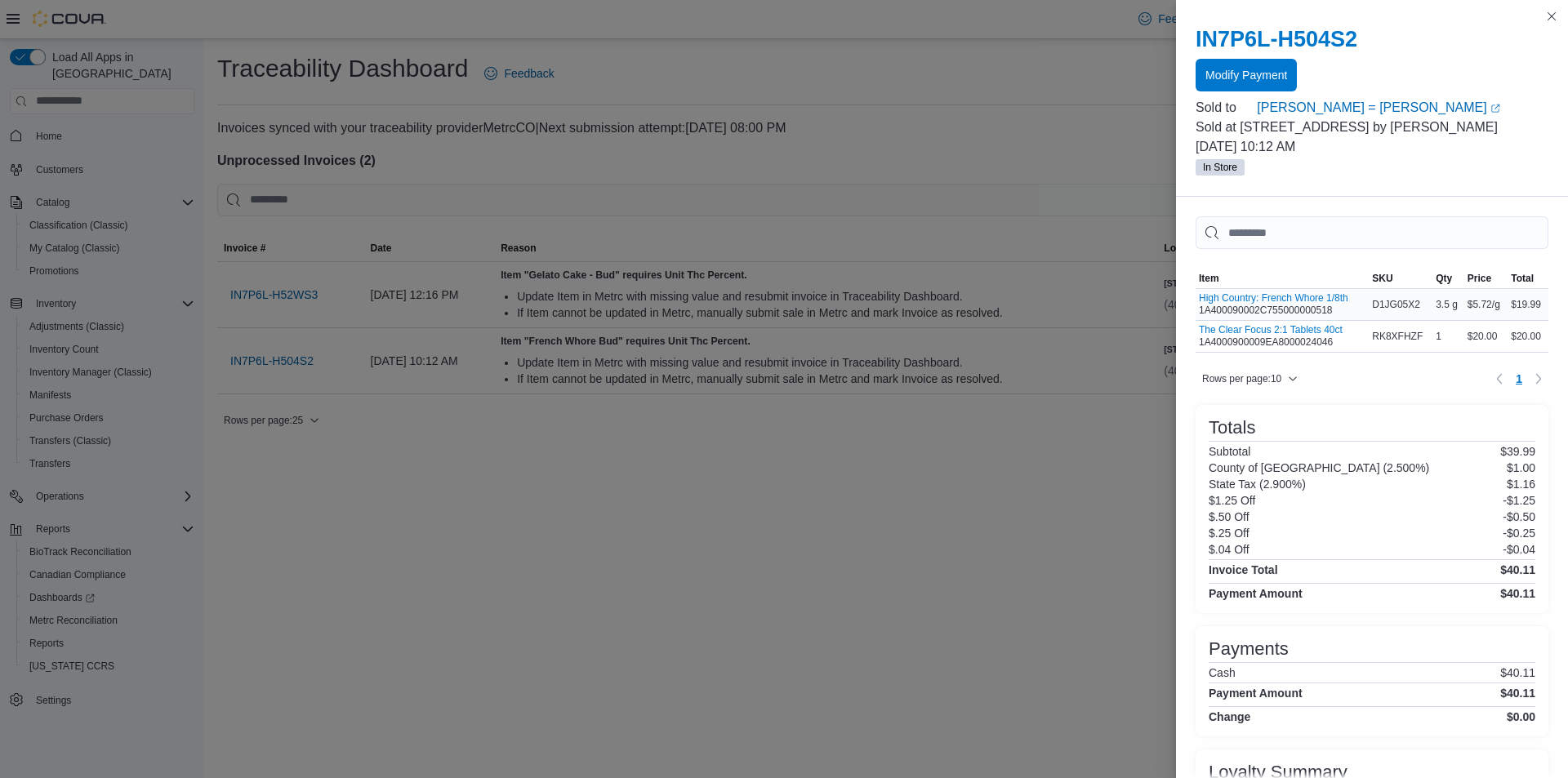
click at [1258, 310] on div "High Country: French Whore 1/8th 1A400090002C755000000518" at bounding box center [1273, 304] width 149 height 25
copy div "1A400090002C755000000518"
click at [1226, 344] on div "The Clear Focus 2:1 Tablets 40ct 1A4000900009EA8000024046" at bounding box center [1271, 336] width 144 height 25
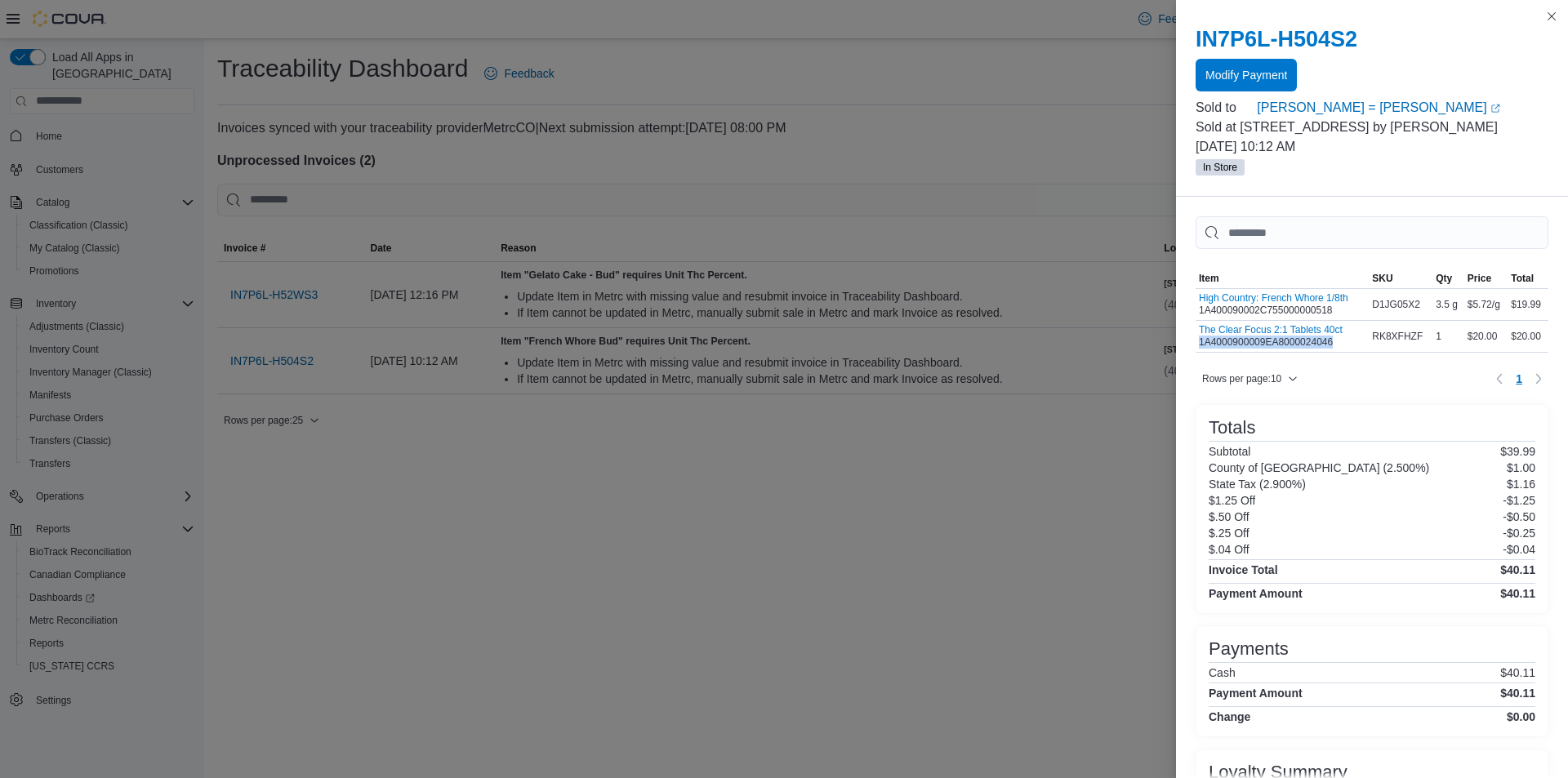
copy div "1A4000900009EA8000024046"
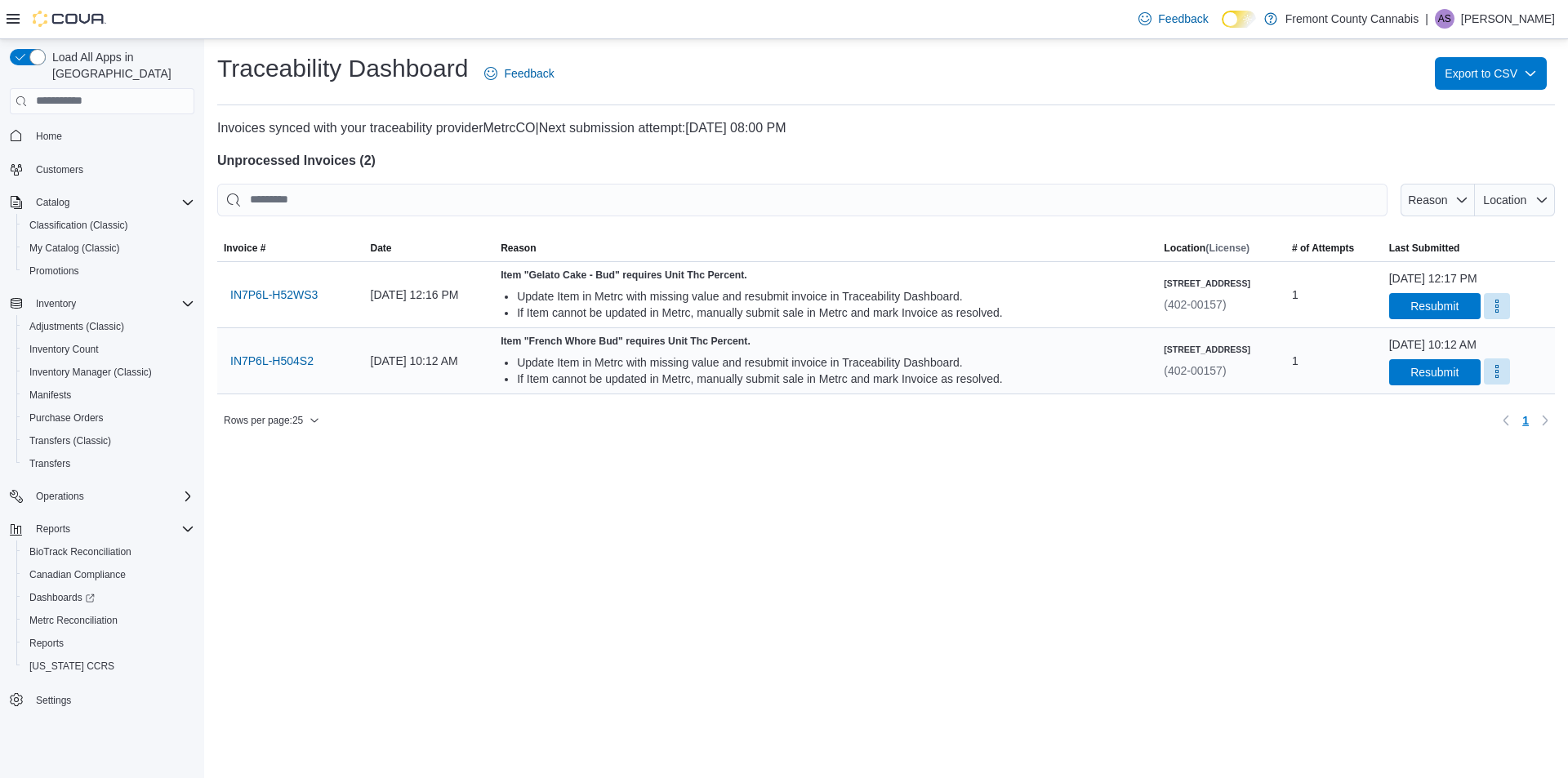
click at [1483, 370] on button "More" at bounding box center [1496, 371] width 26 height 26
click at [1460, 409] on span "Mark as Resolved" at bounding box center [1495, 413] width 91 height 17
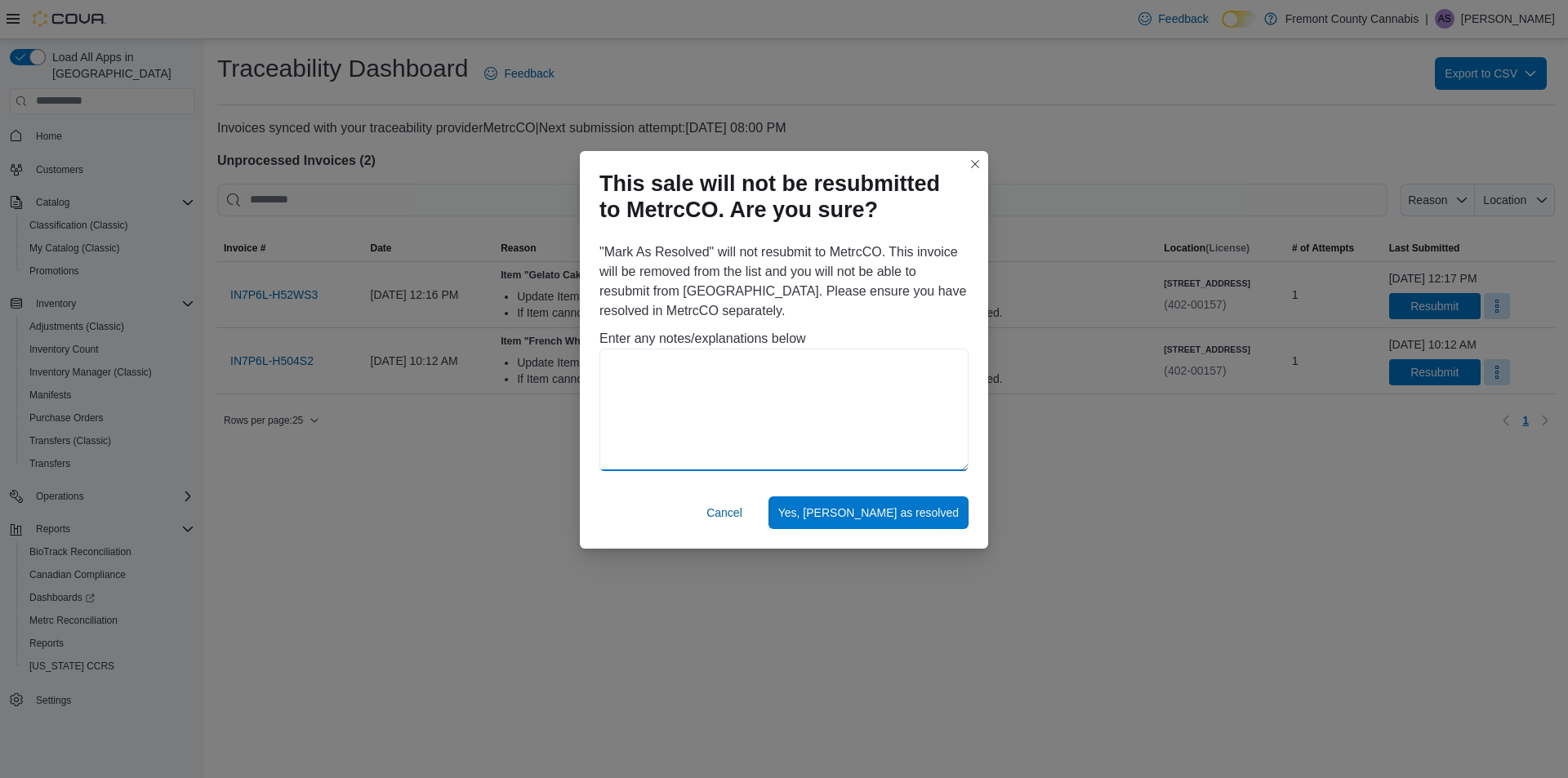
click at [691, 366] on textarea at bounding box center [784, 410] width 369 height 122
type textarea "**********"
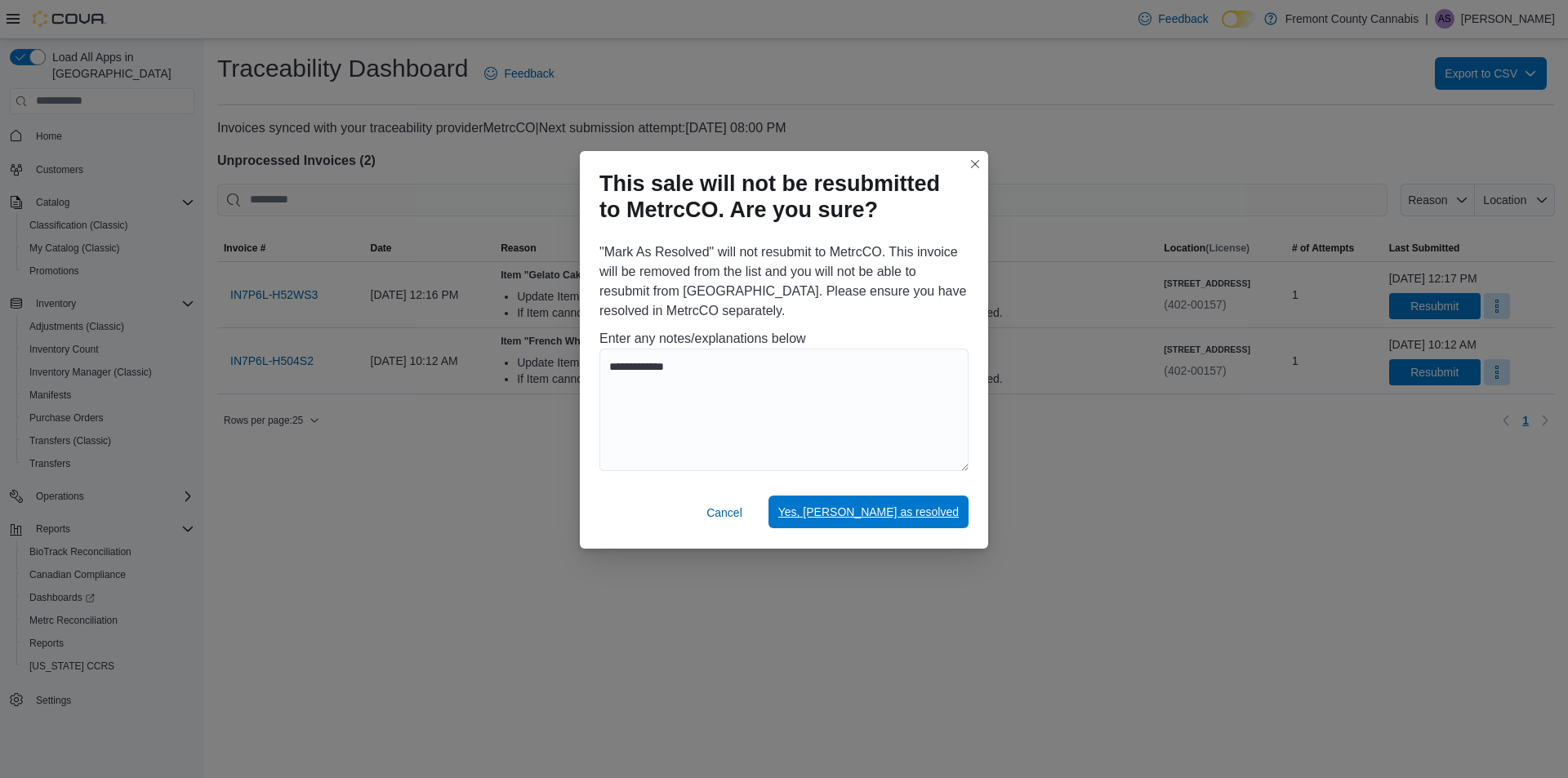
click at [889, 511] on span "Yes, mark as resolved" at bounding box center [868, 512] width 180 height 17
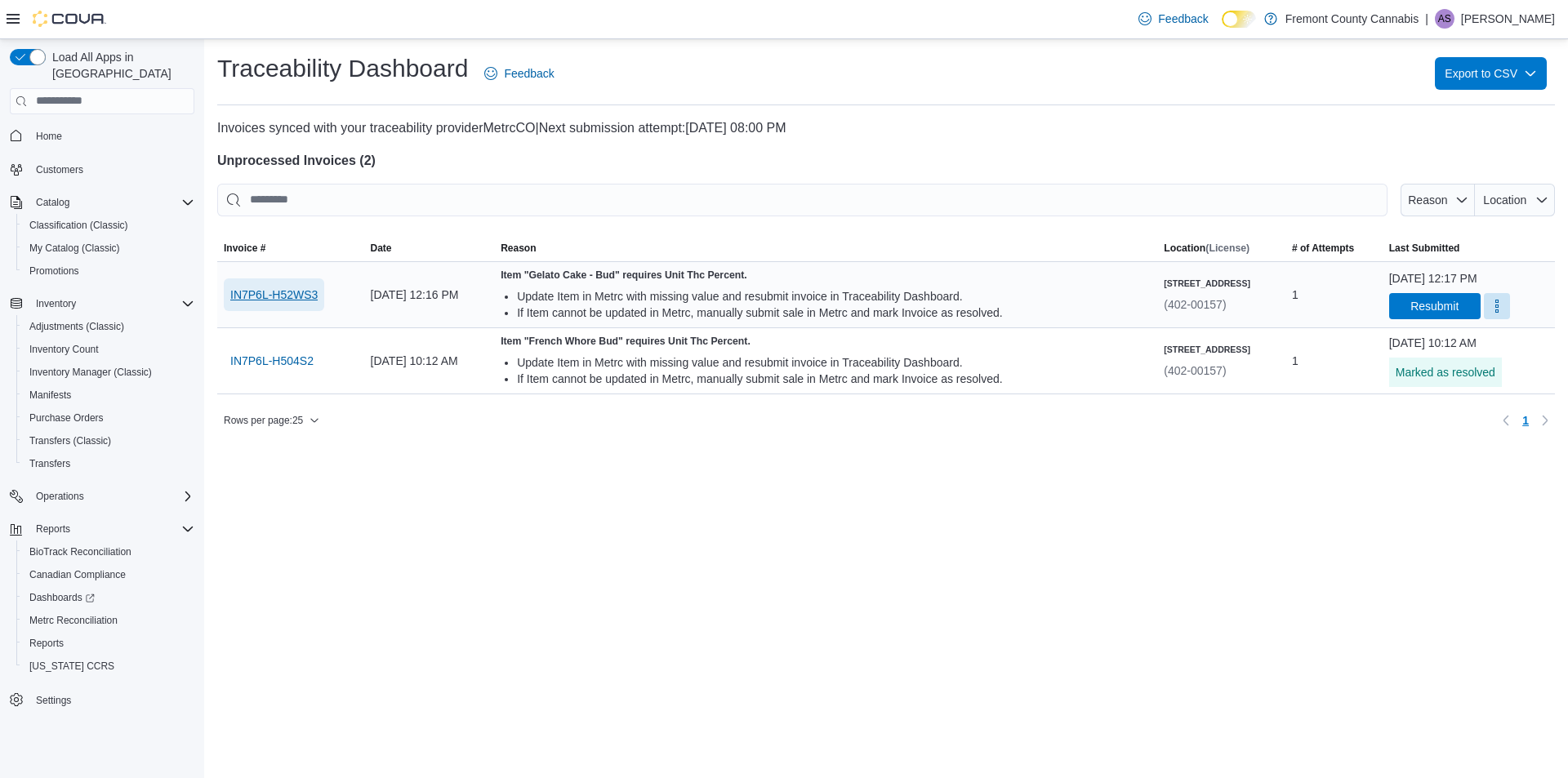
click at [276, 296] on span "IN7P6L-H52WS3" at bounding box center [273, 295] width 87 height 17
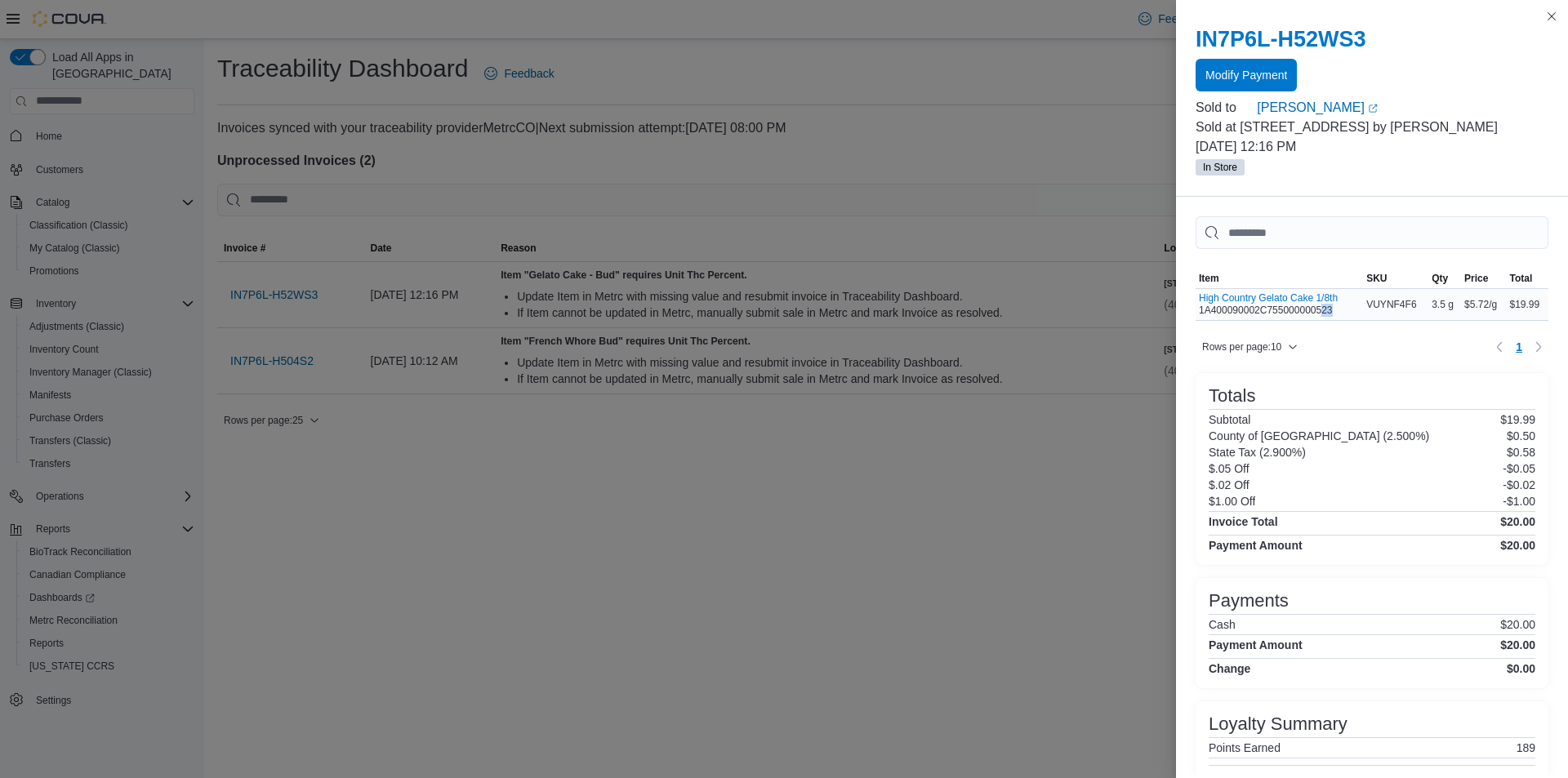
click at [1323, 308] on div "High Country Gelato Cake 1/8th 1A400090002C755000000523" at bounding box center [1268, 304] width 139 height 25
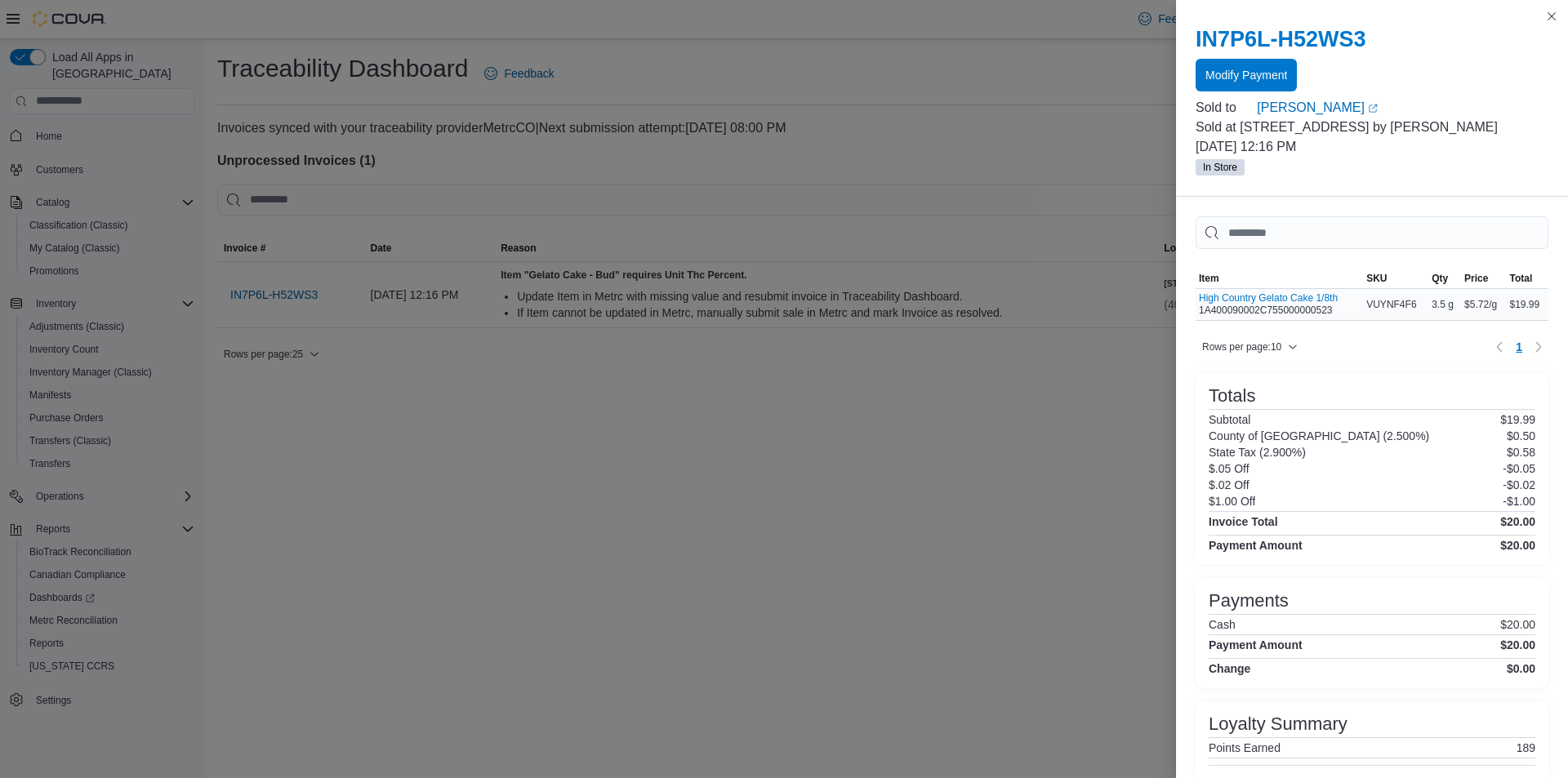
click at [1334, 312] on div "High Country Gelato Cake 1/8th 1A400090002C755000000523" at bounding box center [1268, 304] width 139 height 25
click at [1318, 310] on div "High Country Gelato Cake 1/8th 1A400090002C755000000523" at bounding box center [1268, 304] width 139 height 25
copy div "1A400090002C755000000523"
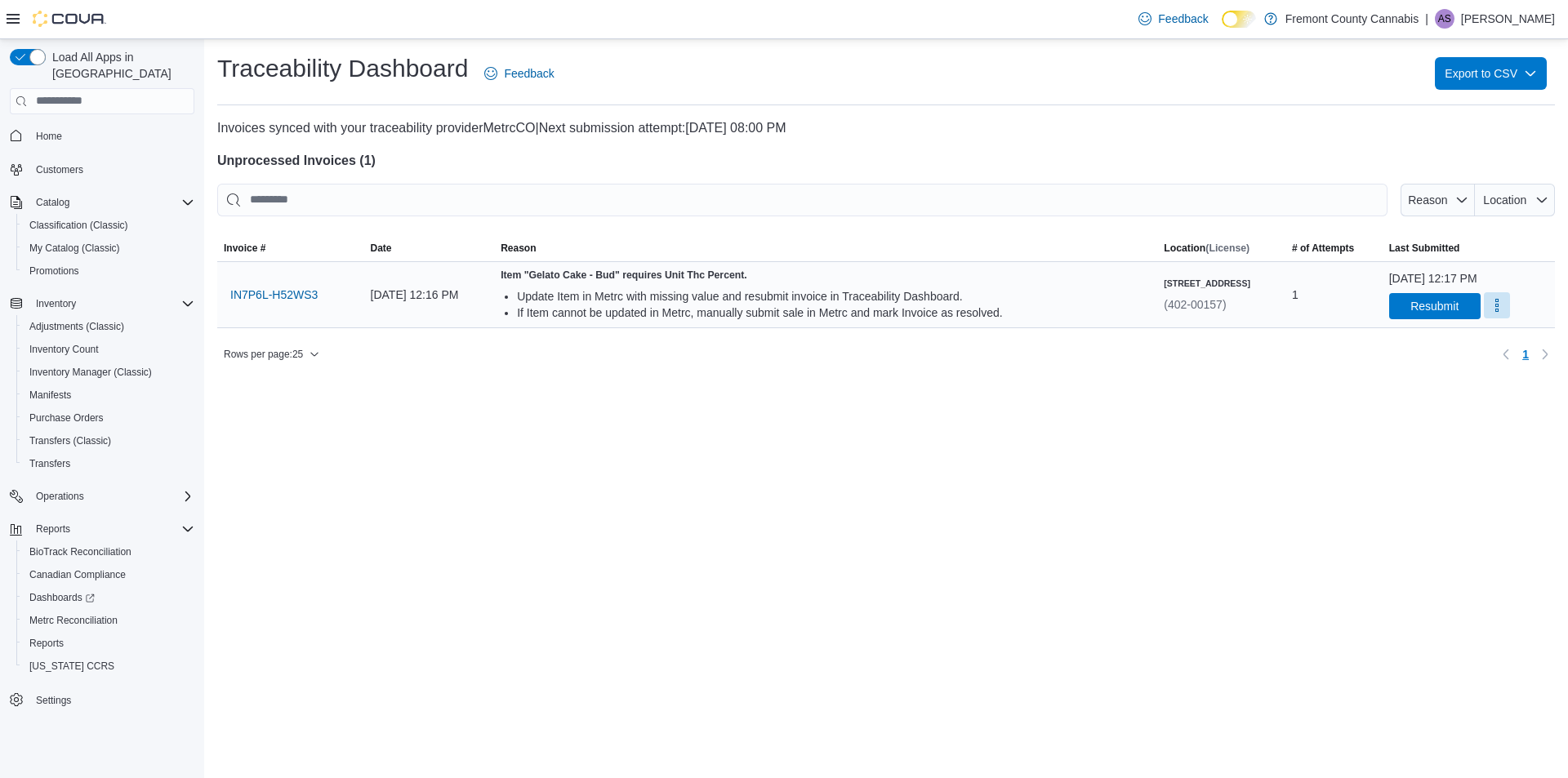
click at [1484, 306] on button "More" at bounding box center [1496, 305] width 26 height 26
click at [1484, 355] on button "Mark as Resolved" at bounding box center [1496, 347] width 105 height 29
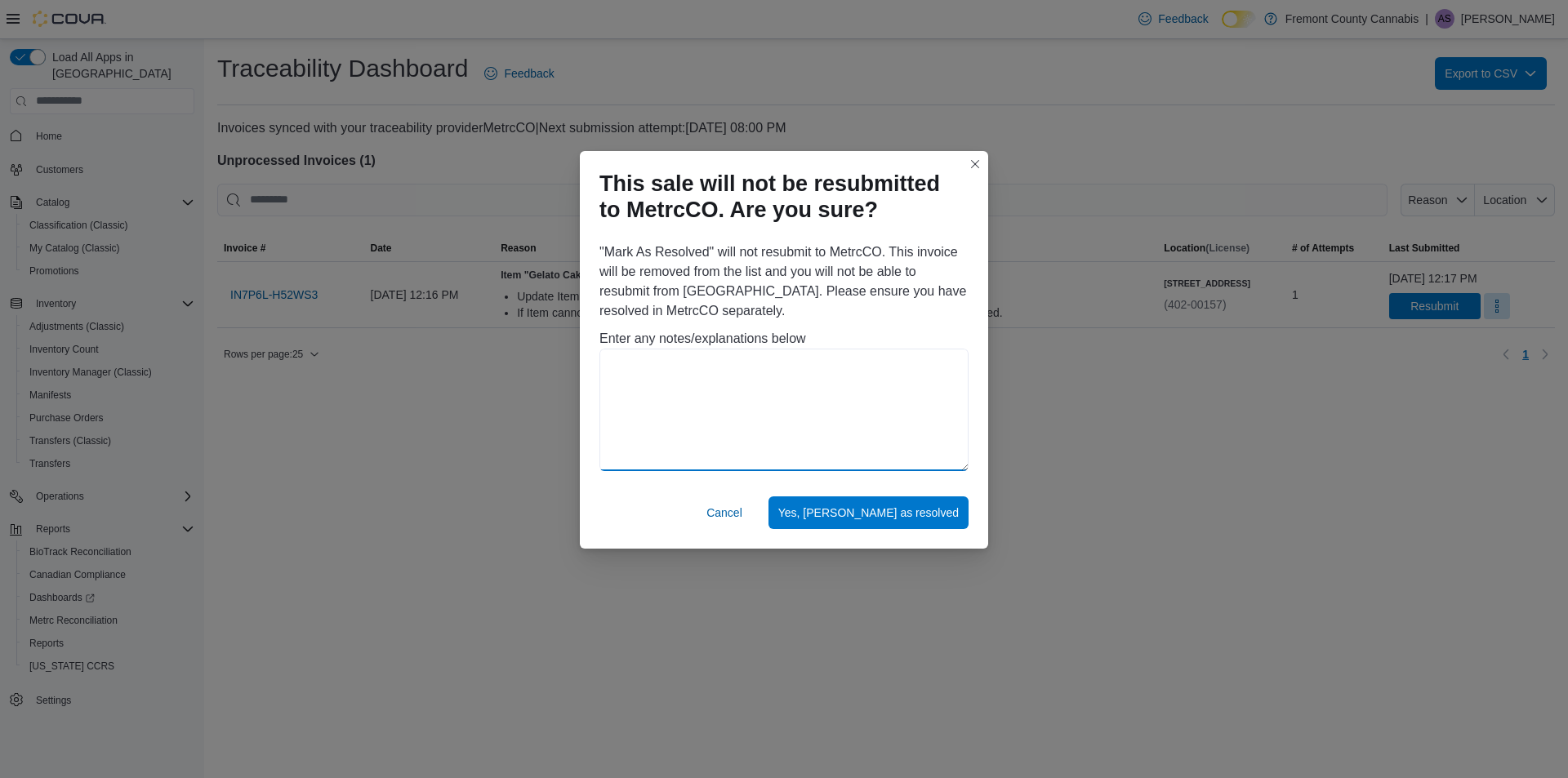
click at [717, 404] on textarea at bounding box center [784, 410] width 369 height 122
type textarea "**********"
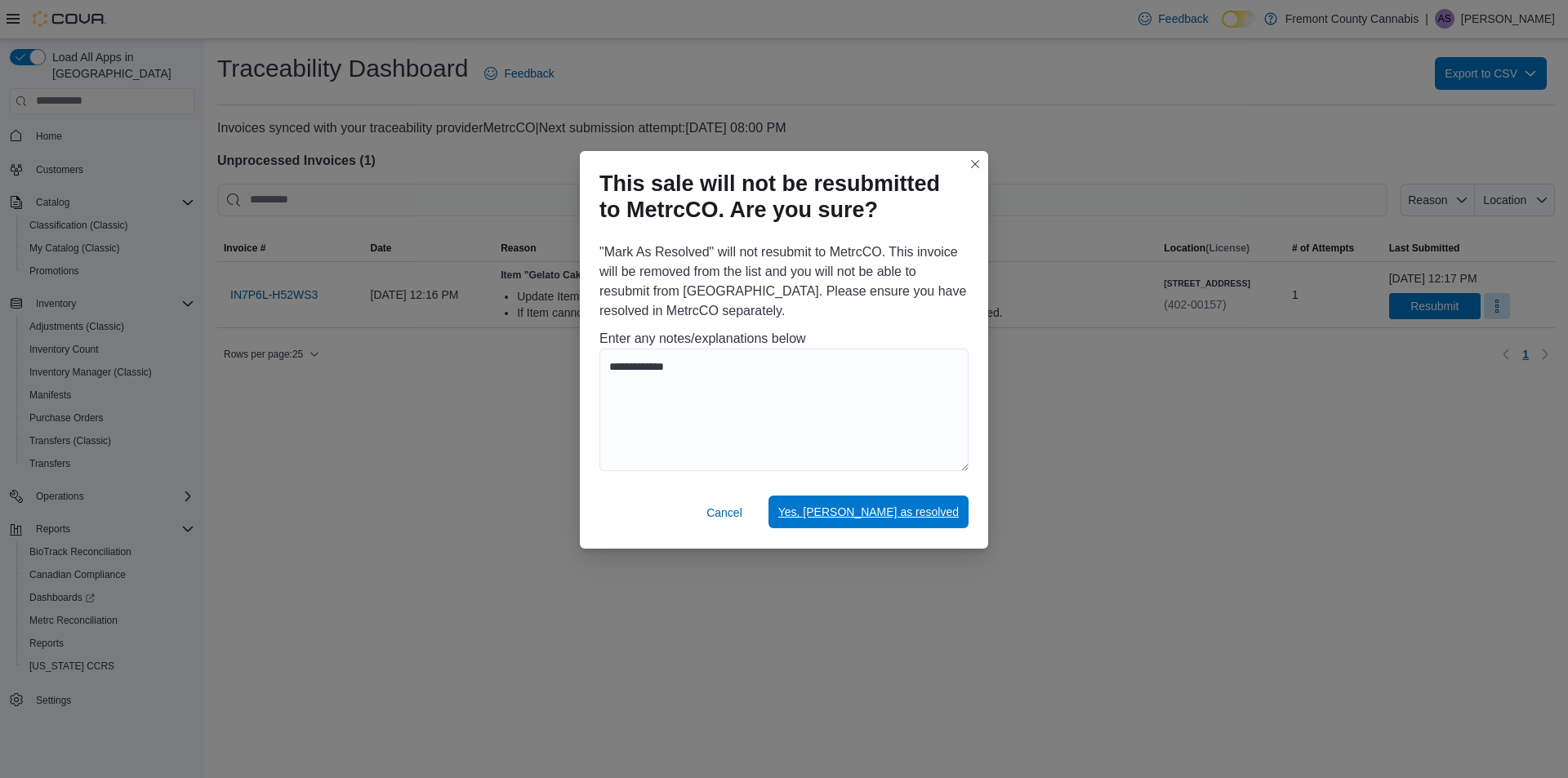
click at [895, 515] on span "Yes, mark as resolved" at bounding box center [868, 512] width 180 height 17
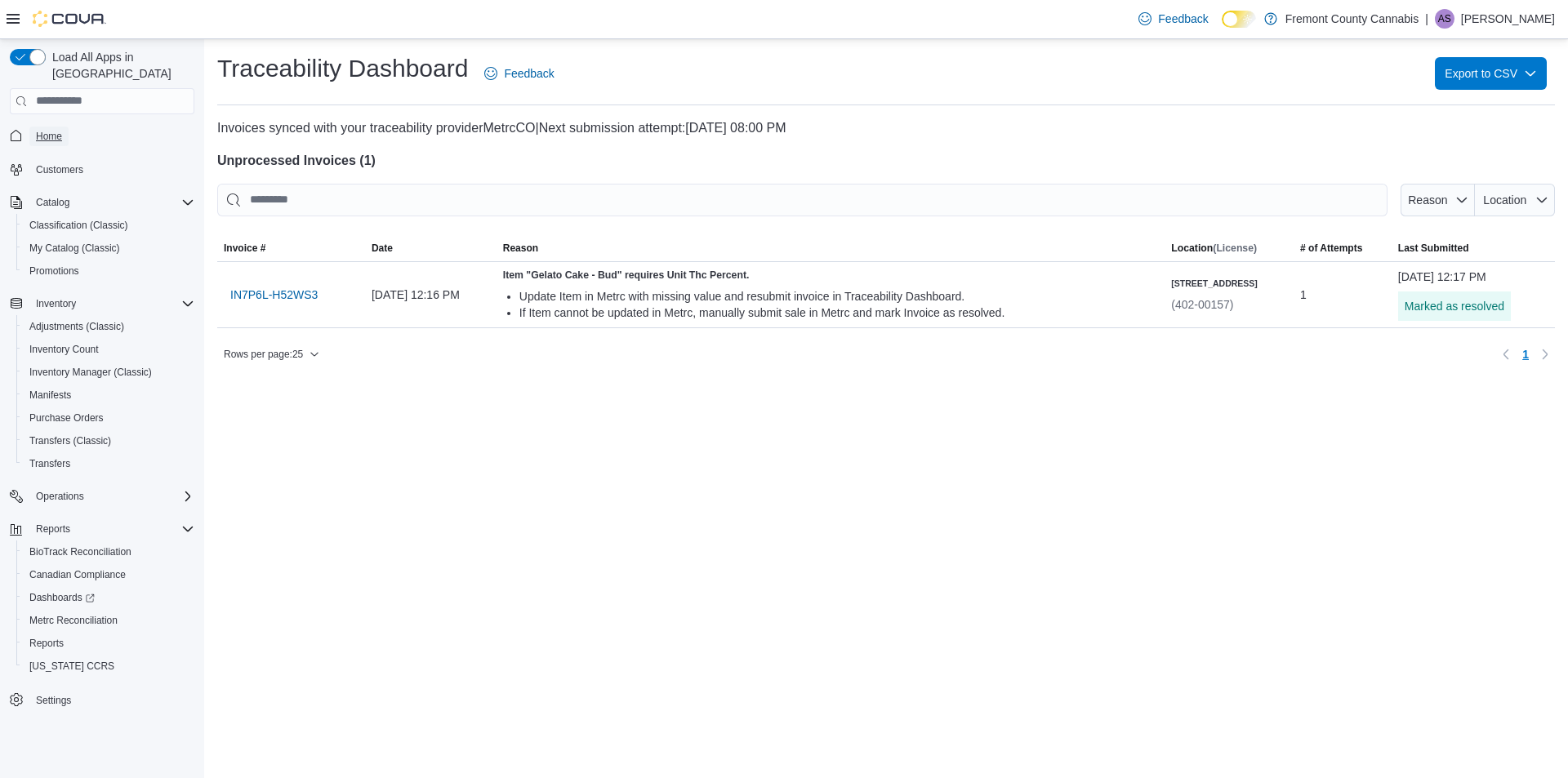
click at [51, 130] on span "Home" at bounding box center [49, 136] width 26 height 13
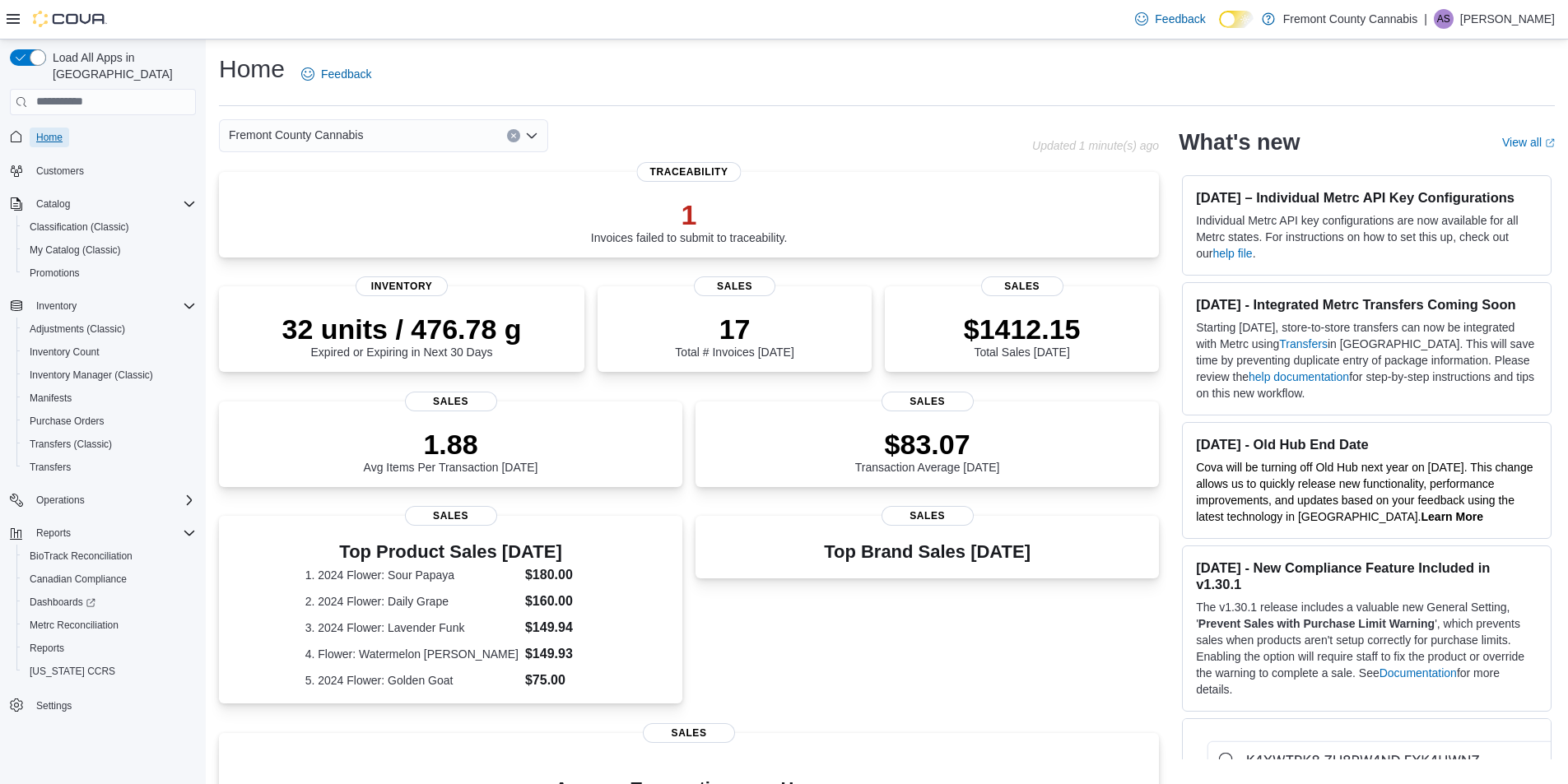
click at [66, 127] on link "Home" at bounding box center [49, 136] width 40 height 19
click at [643, 234] on div "1 Invoices failed to submit to traceability." at bounding box center [690, 220] width 197 height 46
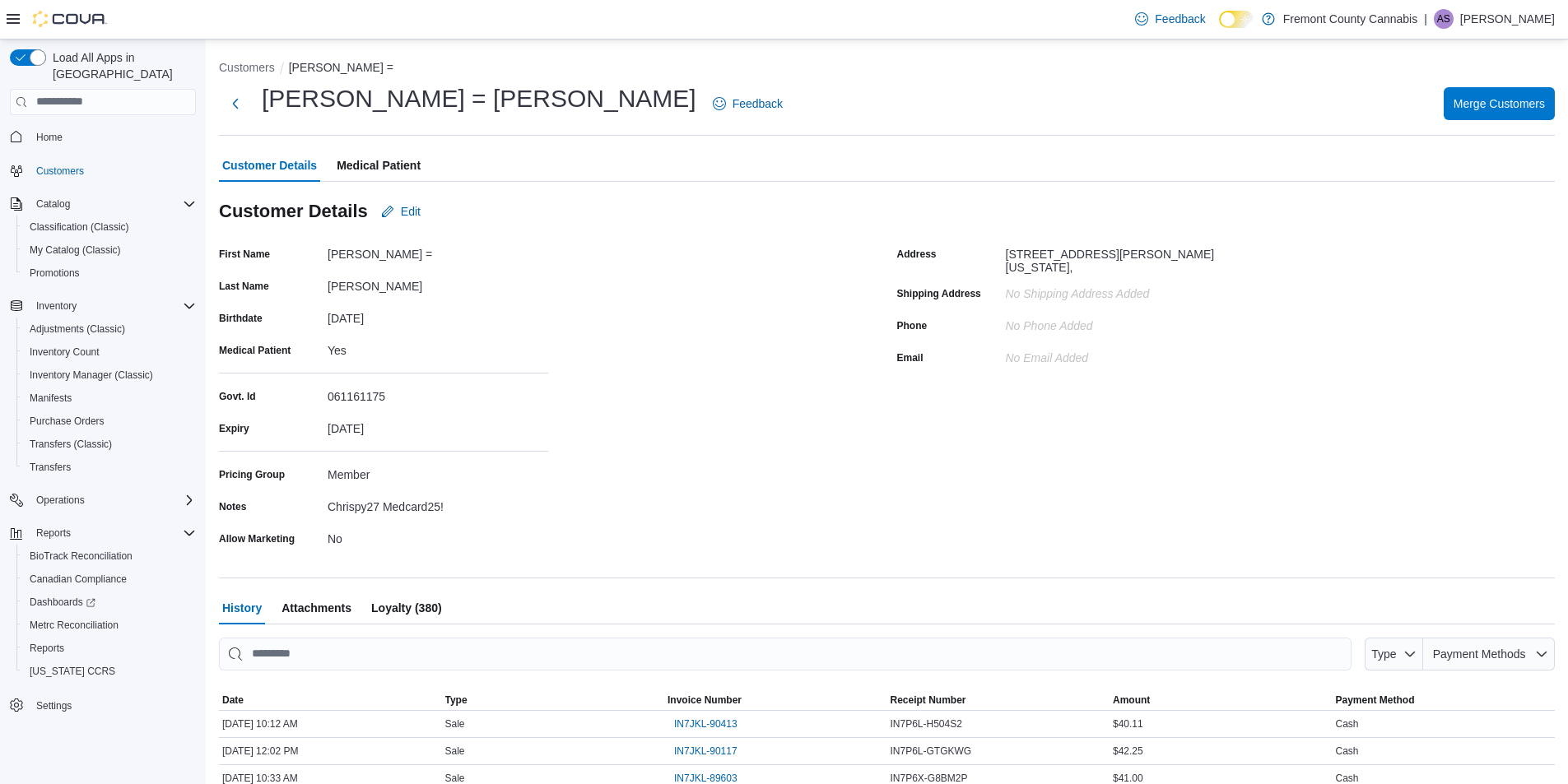
click at [385, 166] on span "Medical Patient" at bounding box center [379, 165] width 84 height 32
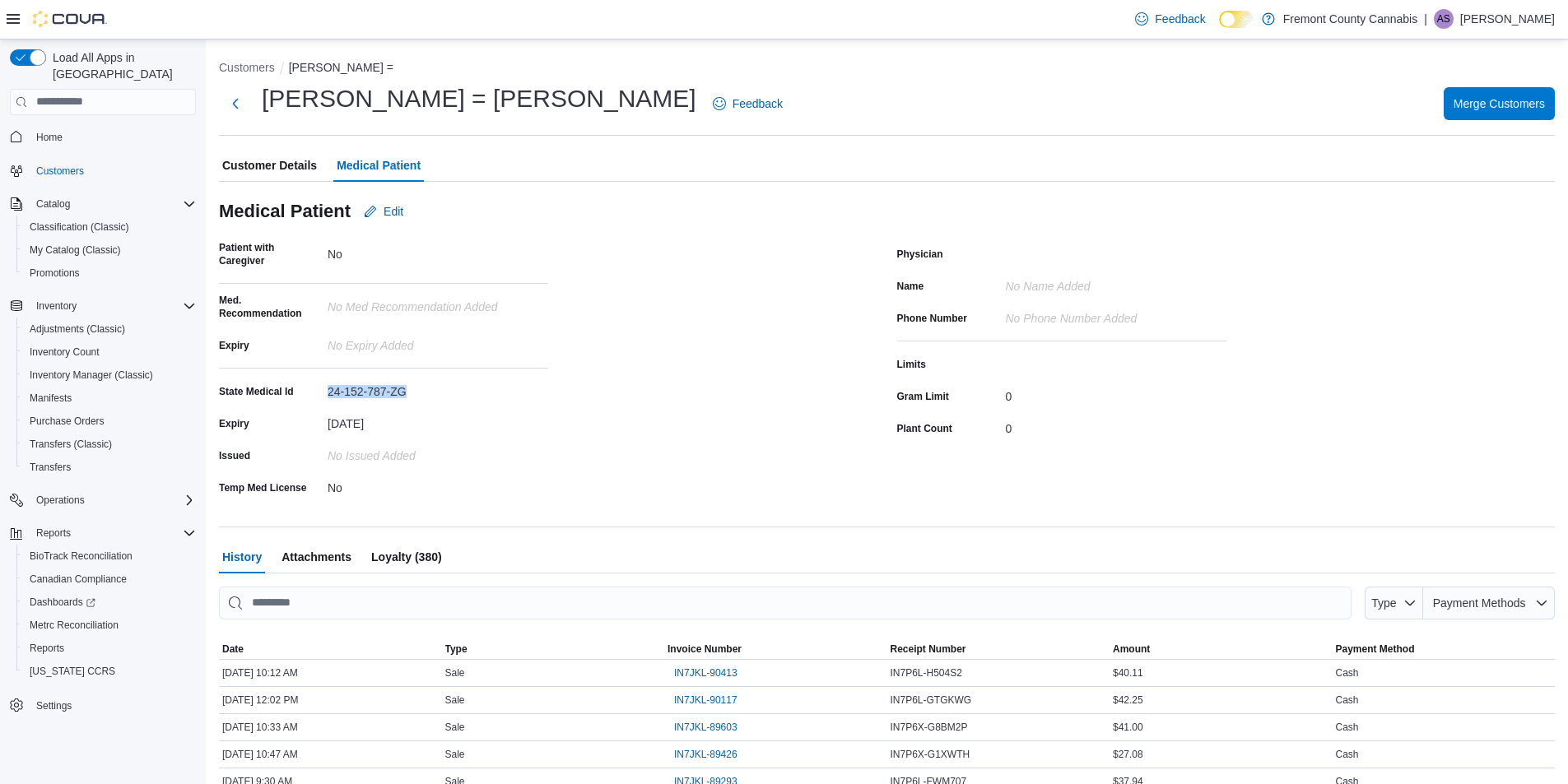
drag, startPoint x: 407, startPoint y: 395, endPoint x: 325, endPoint y: 389, distance: 82.2
click at [326, 389] on div "State Medical Id 24-152-787-ZG" at bounding box center [383, 391] width 330 height 25
copy div "24-152-787-ZG"
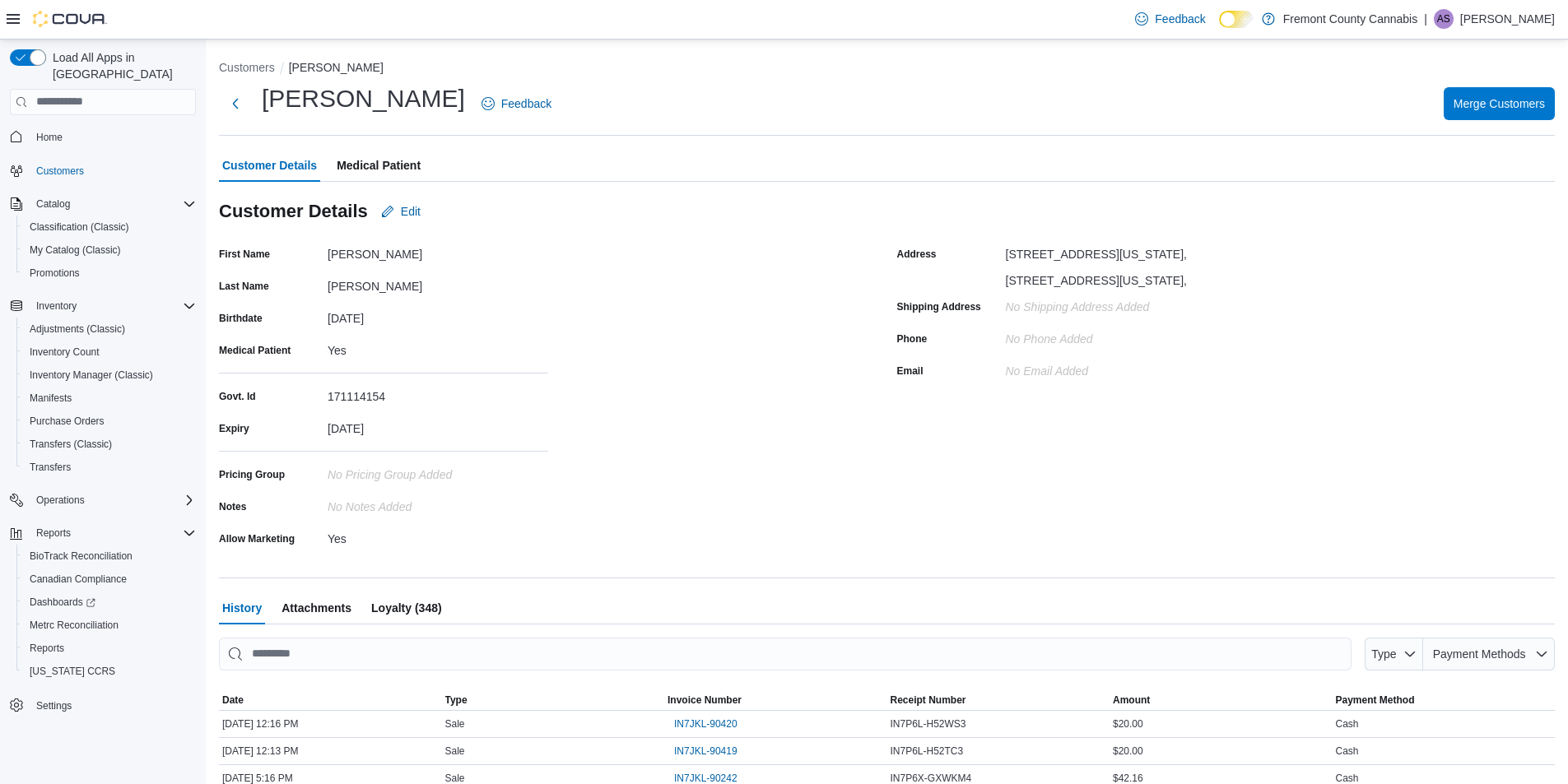
click at [372, 153] on span "Medical Patient" at bounding box center [379, 165] width 84 height 32
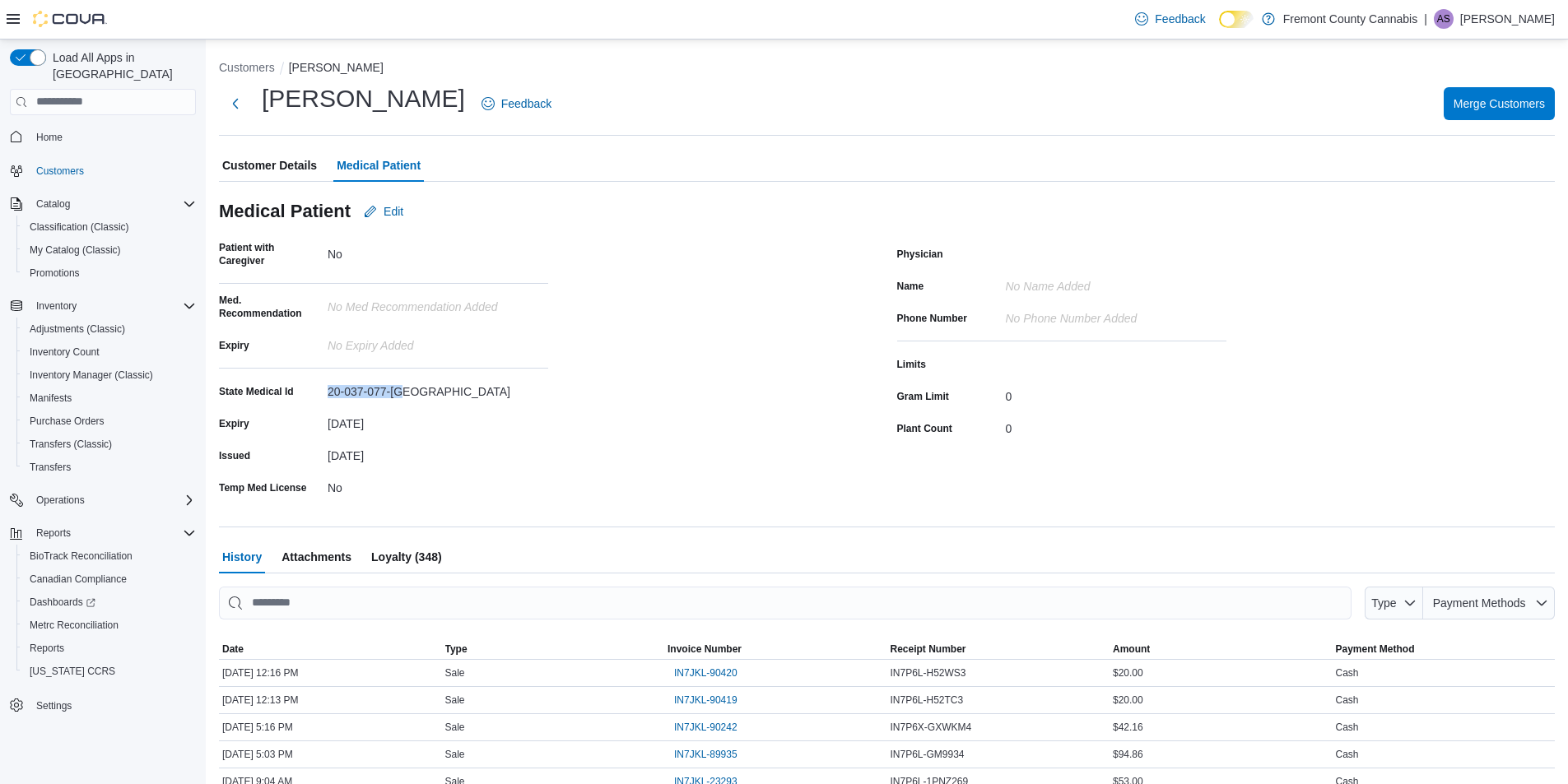
drag, startPoint x: 423, startPoint y: 388, endPoint x: 304, endPoint y: 392, distance: 119.1
click at [304, 392] on div "State Medical Id 20-037-077-MI" at bounding box center [383, 391] width 330 height 25
copy div "20-037-077-MI"
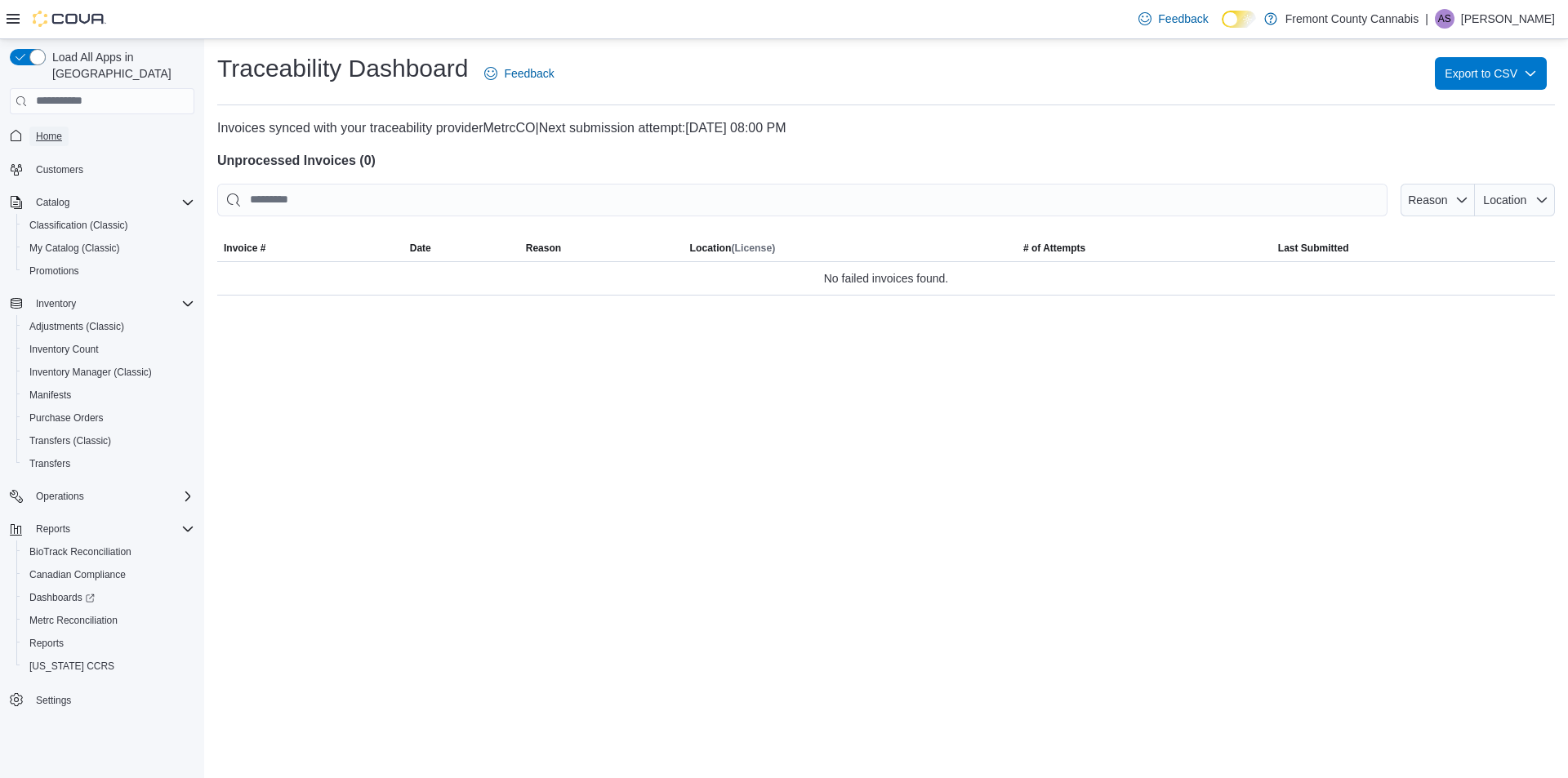
click at [52, 127] on span "Home" at bounding box center [49, 135] width 26 height 19
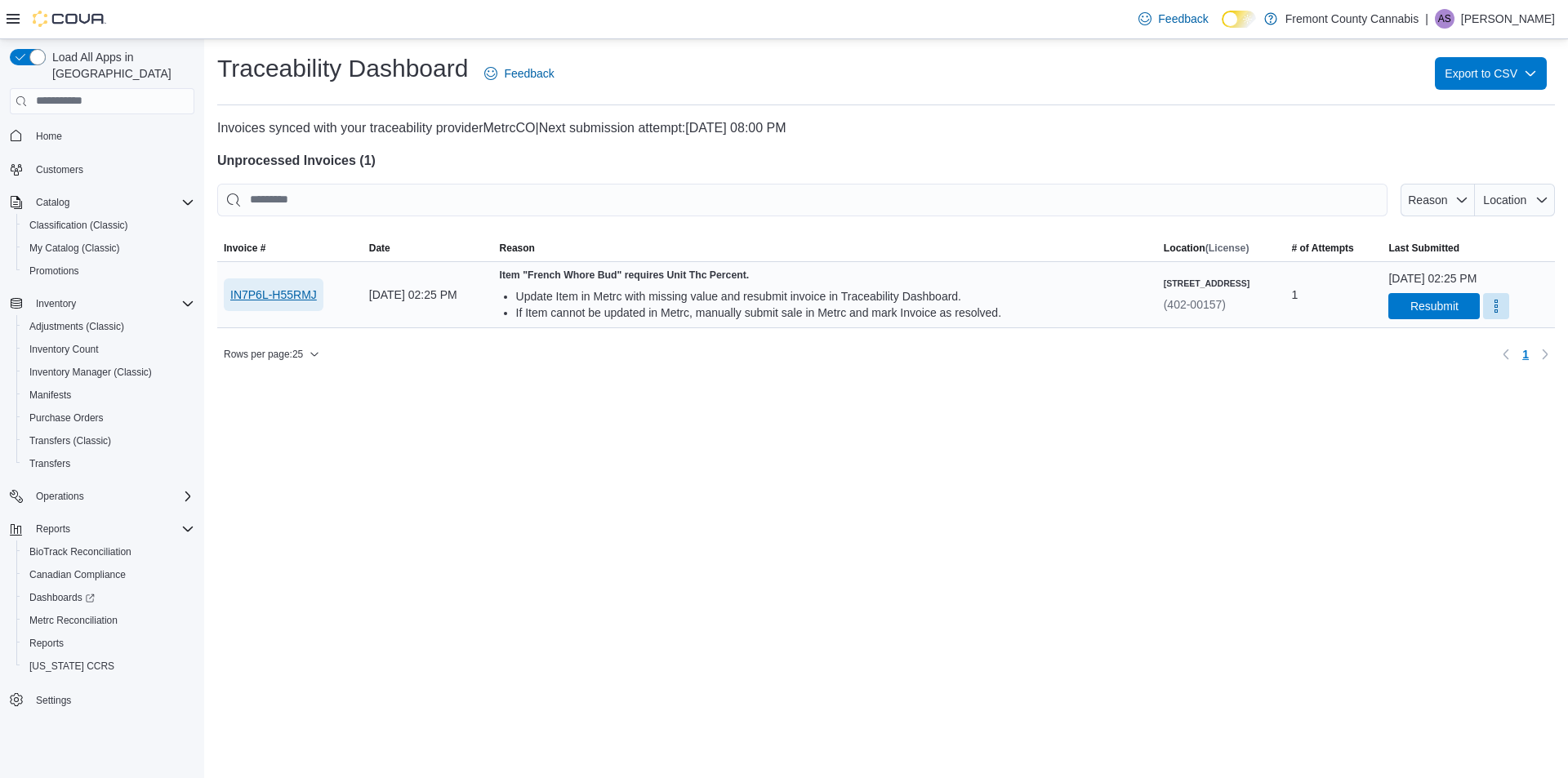
drag, startPoint x: 287, startPoint y: 293, endPoint x: 245, endPoint y: 295, distance: 42.0
click at [245, 295] on span "IN7P6L-H55RMJ" at bounding box center [273, 295] width 87 height 17
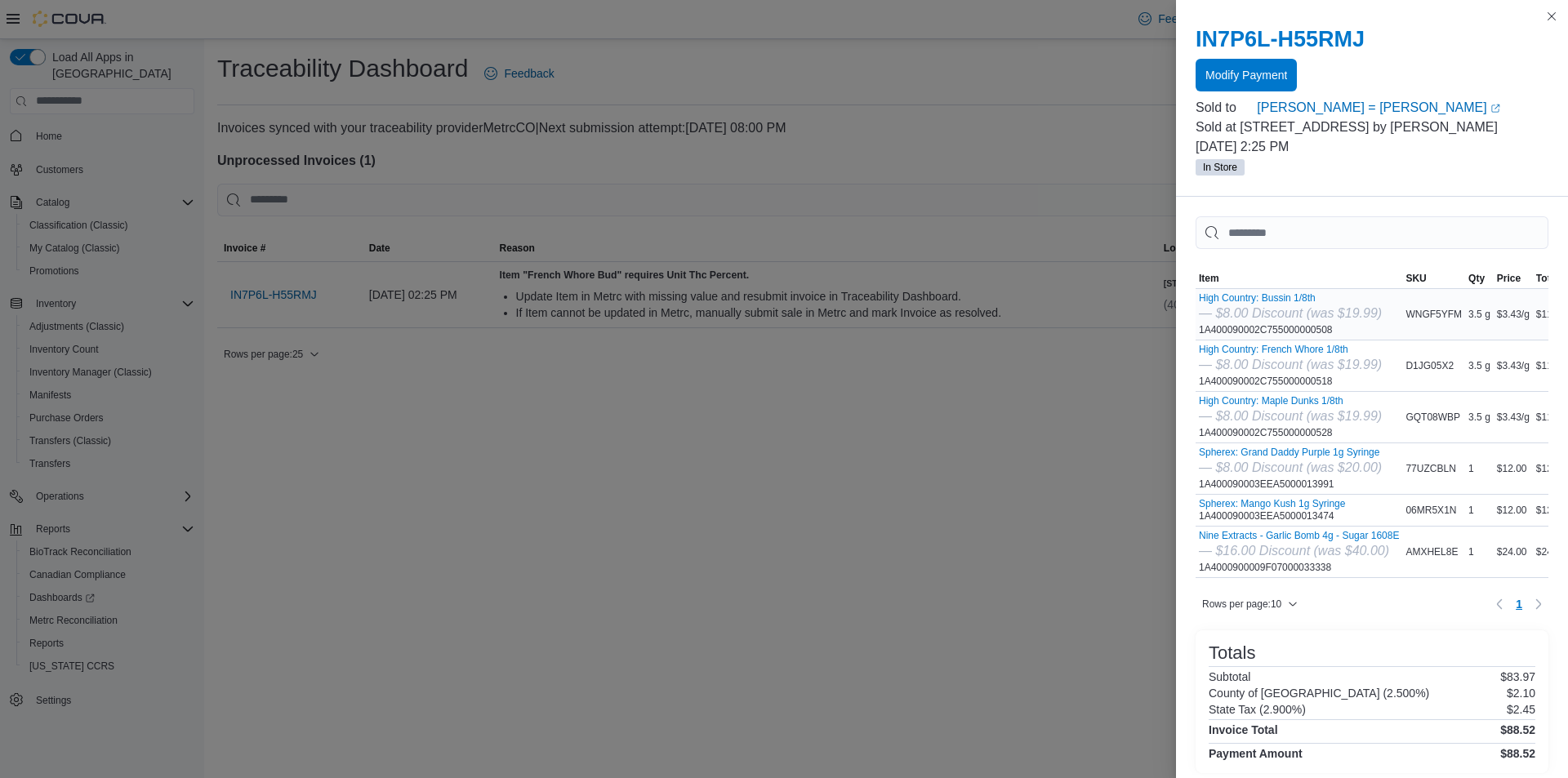
click at [1275, 331] on div "High Country: Bussin 1/8th — $8.00 Discount (was $19.99) 1A400090002C7550000005…" at bounding box center [1290, 314] width 183 height 44
click at [1271, 331] on div "High Country: Bussin 1/8th — $8.00 Discount (was $19.99) 1A400090002C7550000005…" at bounding box center [1290, 314] width 183 height 44
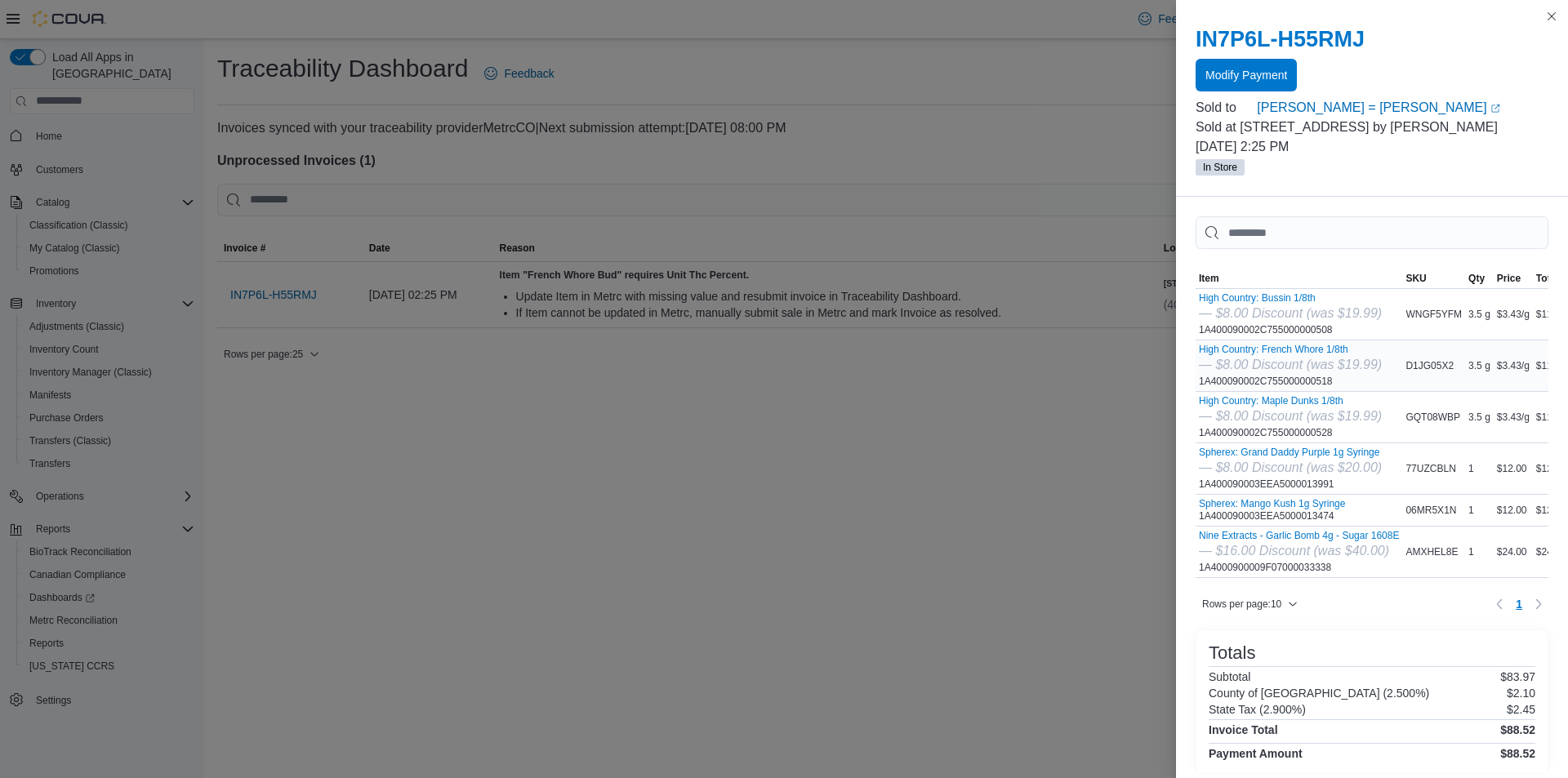
click at [1285, 379] on div "High Country: French Whore 1/8th — $8.00 Discount (was $19.99) 1A400090002C7550…" at bounding box center [1290, 366] width 183 height 44
copy div "1A400090002C755000000518"
click at [1252, 437] on div "High Country: Maple Dunks 1/8th — $8.00 Discount (was $19.99) 1A400090002C75500…" at bounding box center [1290, 417] width 183 height 44
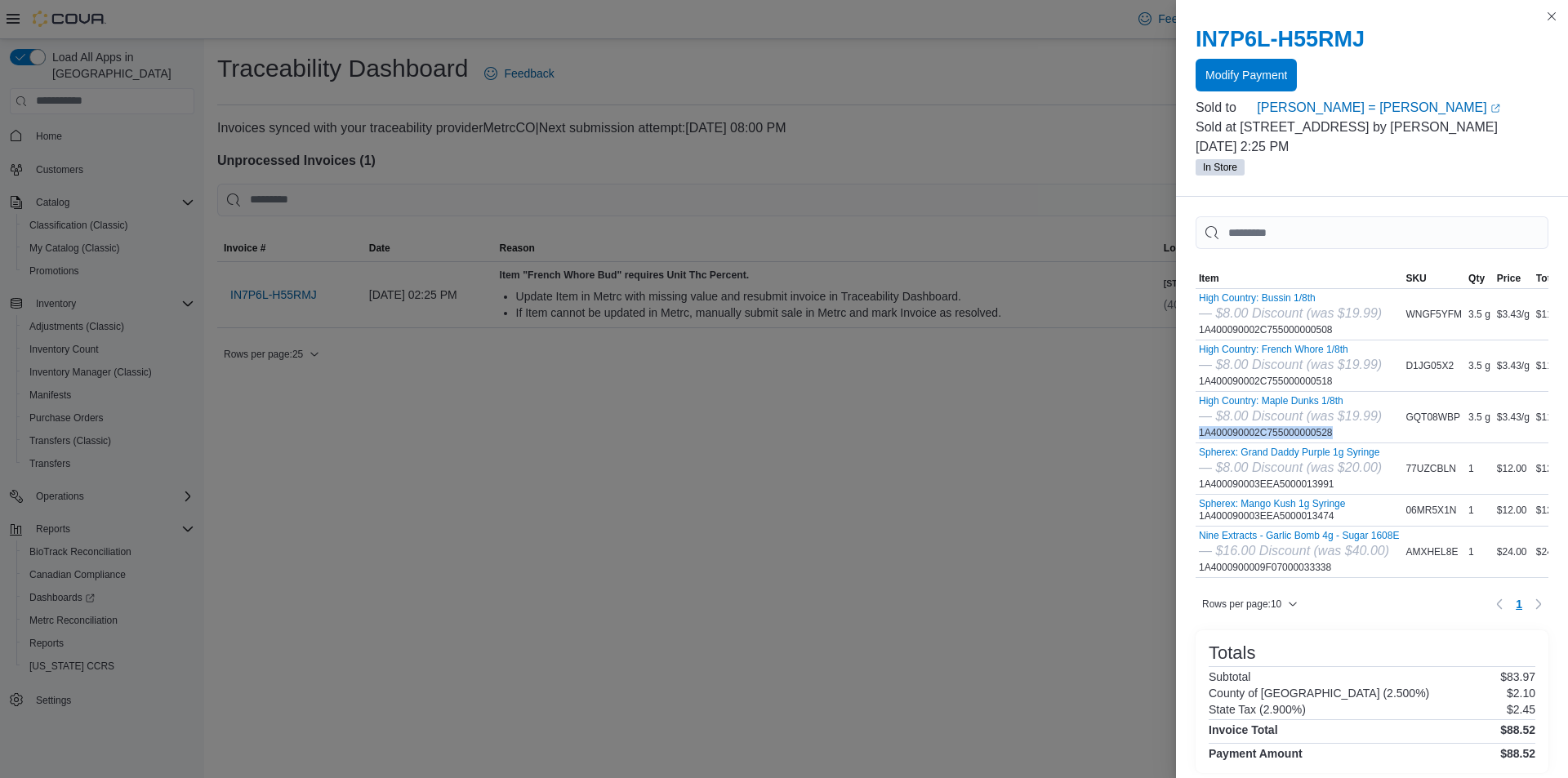
copy div "1A400090002C755000000528"
click at [1272, 478] on div "Spherex: Grand Daddy Purple 1g Syringe — $8.00 Discount (was $20.00) 1A40009000…" at bounding box center [1290, 469] width 183 height 44
copy div "1A400090003EEA5000013991"
click at [1279, 517] on div "Spherex: Mango Kush 1g Syringe 1A400090003EEA5000013474" at bounding box center [1272, 510] width 146 height 25
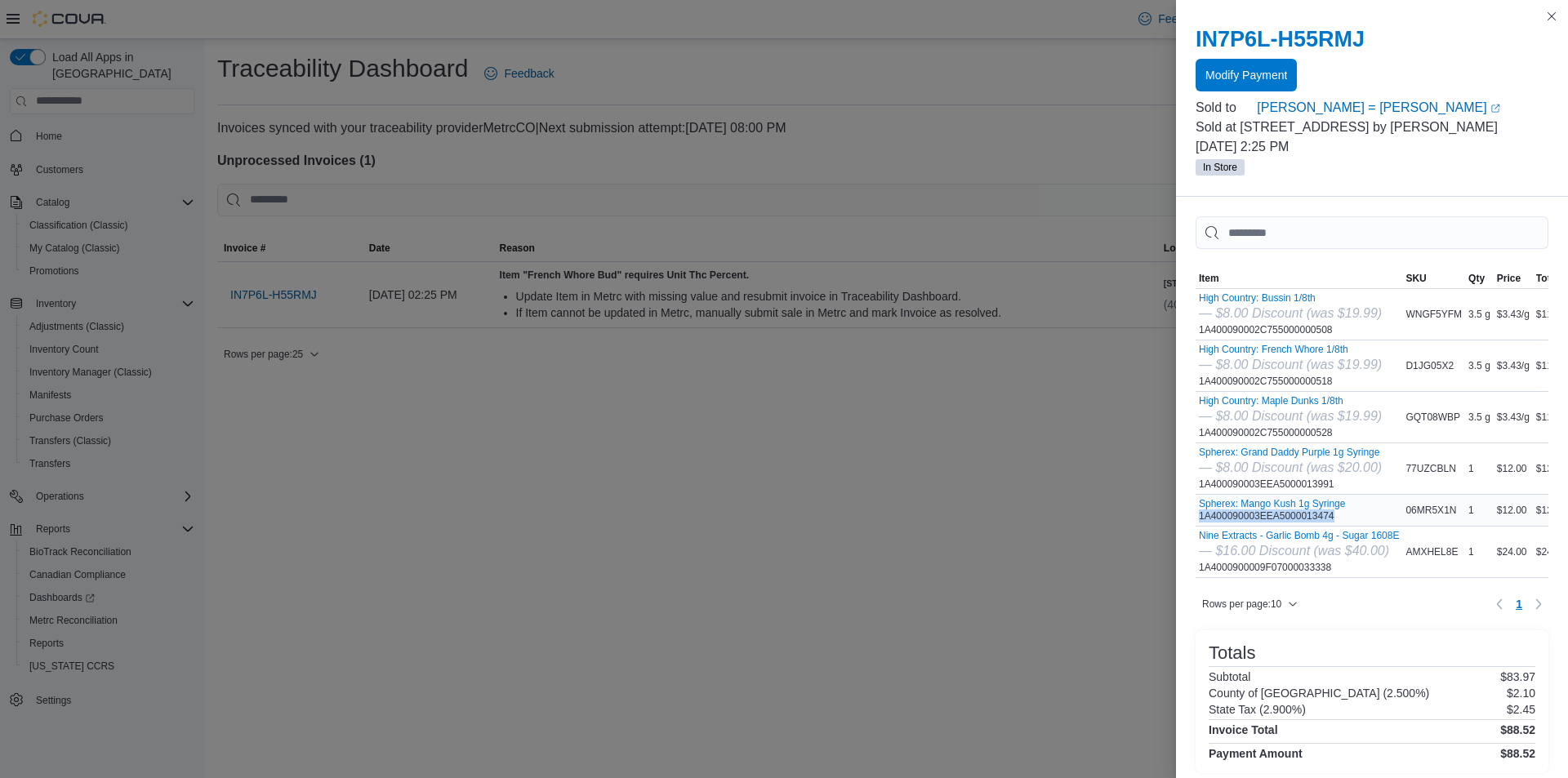
click at [1279, 517] on div "Spherex: Mango Kush 1g Syringe 1A400090003EEA5000013474" at bounding box center [1272, 510] width 146 height 25
copy div "1A400090003EEA5000013474"
click at [1263, 561] on div "Nine Extracts - Garlic Bomb 4g - Sugar 1608E — $16.00 Discount (was $40.00) 1A4…" at bounding box center [1298, 552] width 200 height 44
click at [1251, 569] on div "Nine Extracts - Garlic Bomb 4g - Sugar 1608E — $16.00 Discount (was $40.00) 1A4…" at bounding box center [1298, 552] width 200 height 44
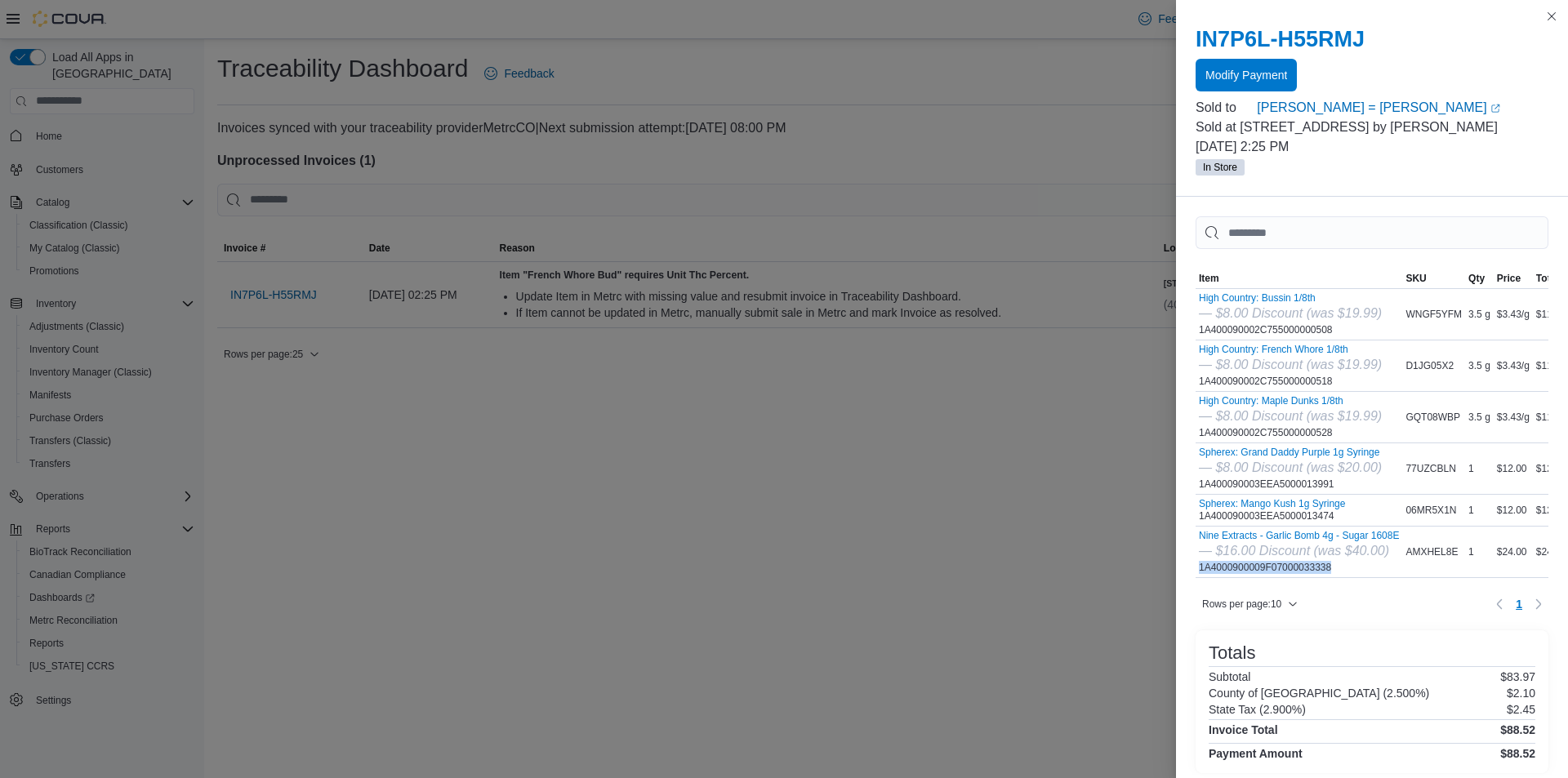
copy div "1A4000900009F07000033338"
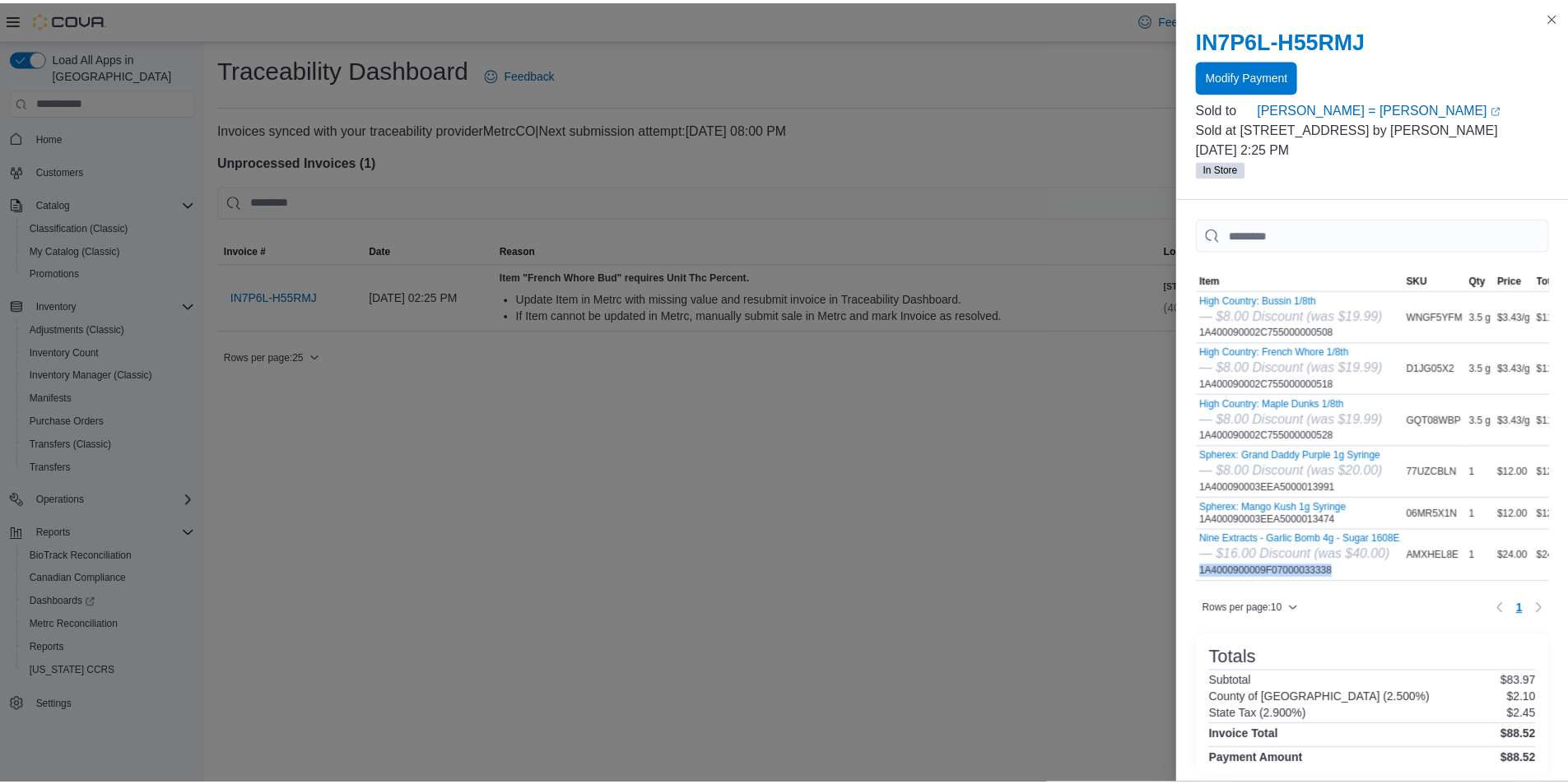
scroll to position [0, 30]
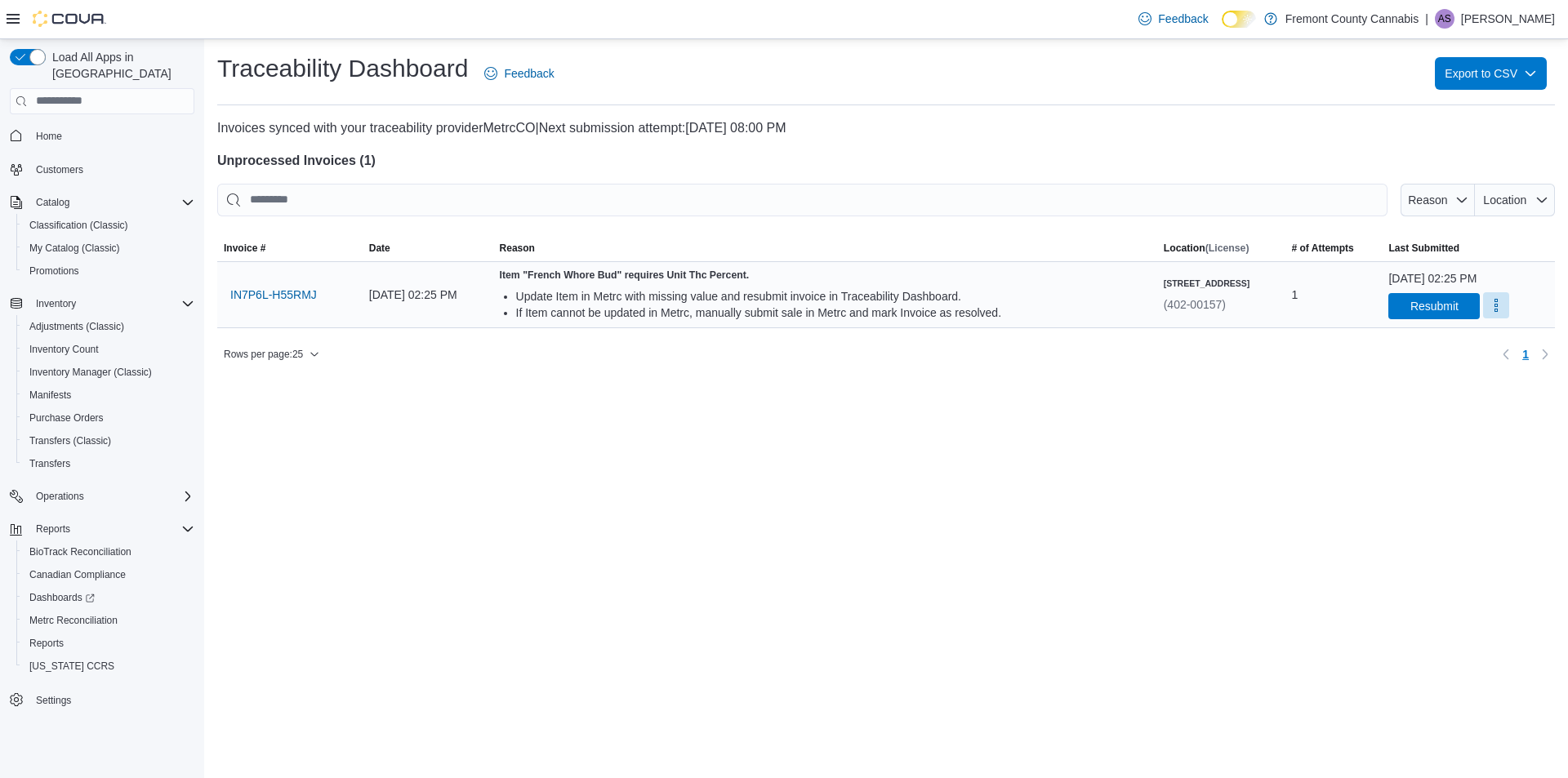
click at [1484, 296] on button "More" at bounding box center [1495, 305] width 26 height 26
click at [1503, 344] on span "Mark as Resolved" at bounding box center [1495, 347] width 91 height 17
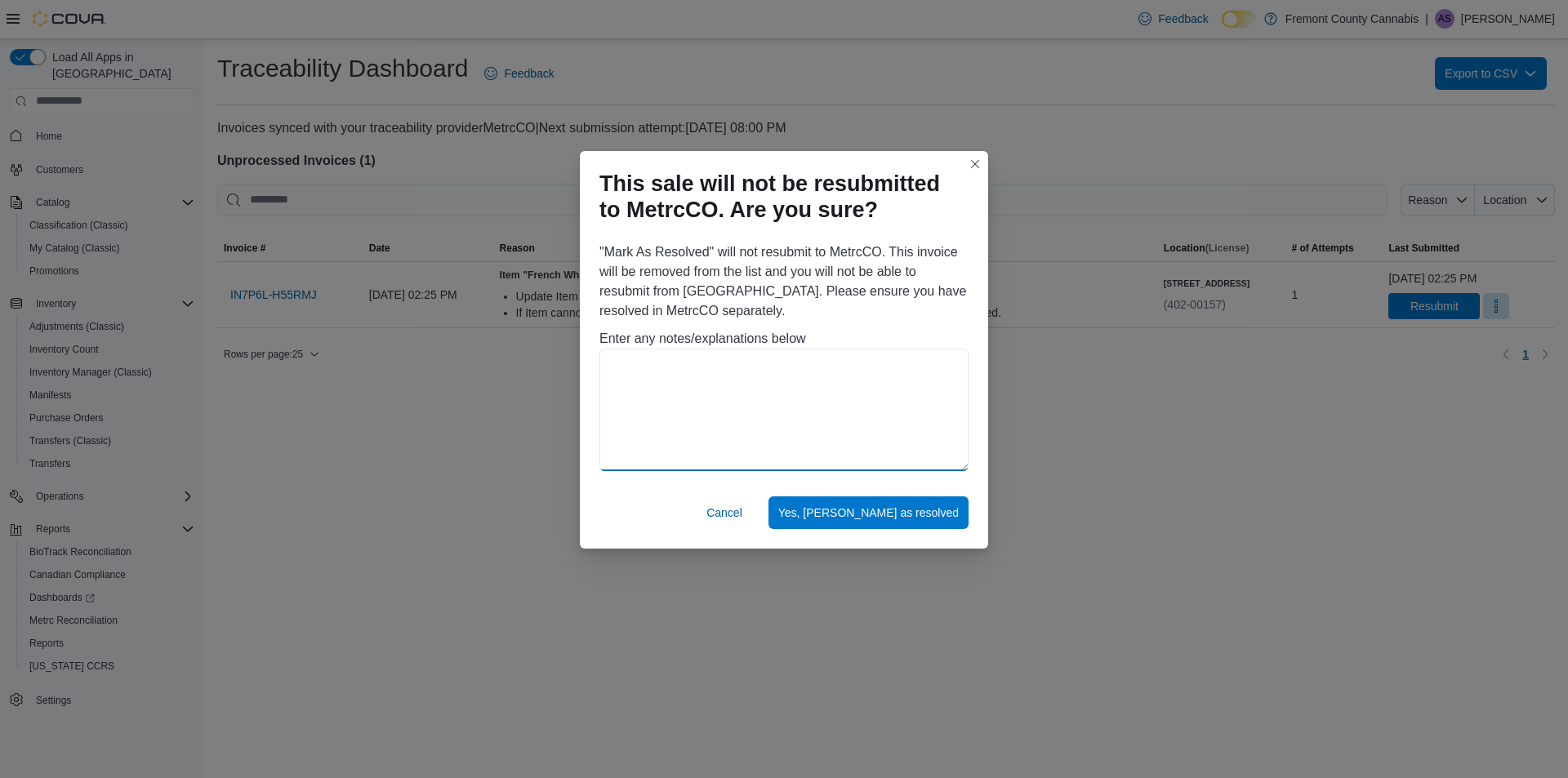
click at [686, 413] on textarea at bounding box center [784, 410] width 369 height 122
type textarea "*"
type textarea "**********"
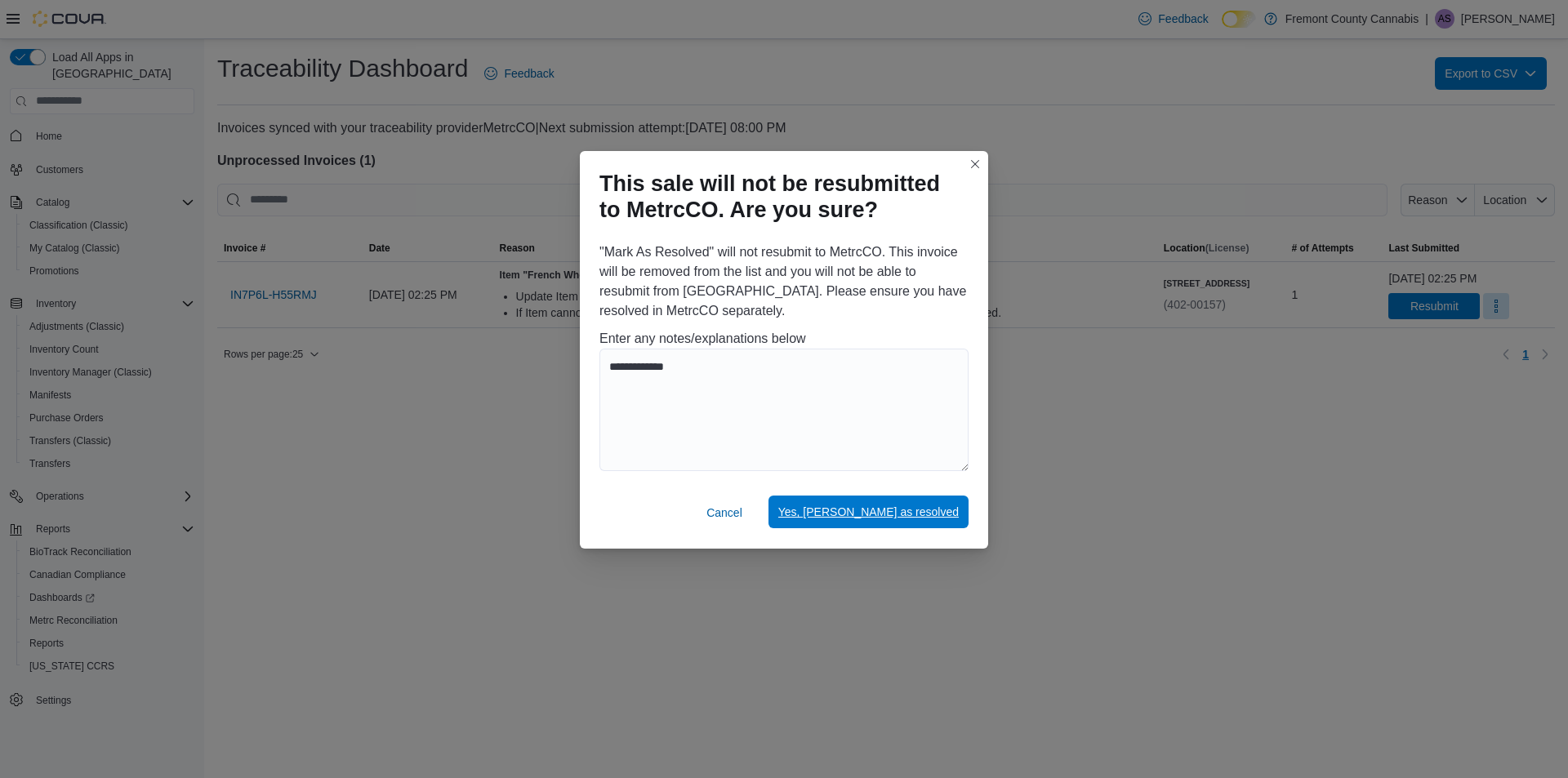
click at [882, 519] on span "Yes, mark as resolved" at bounding box center [868, 512] width 180 height 17
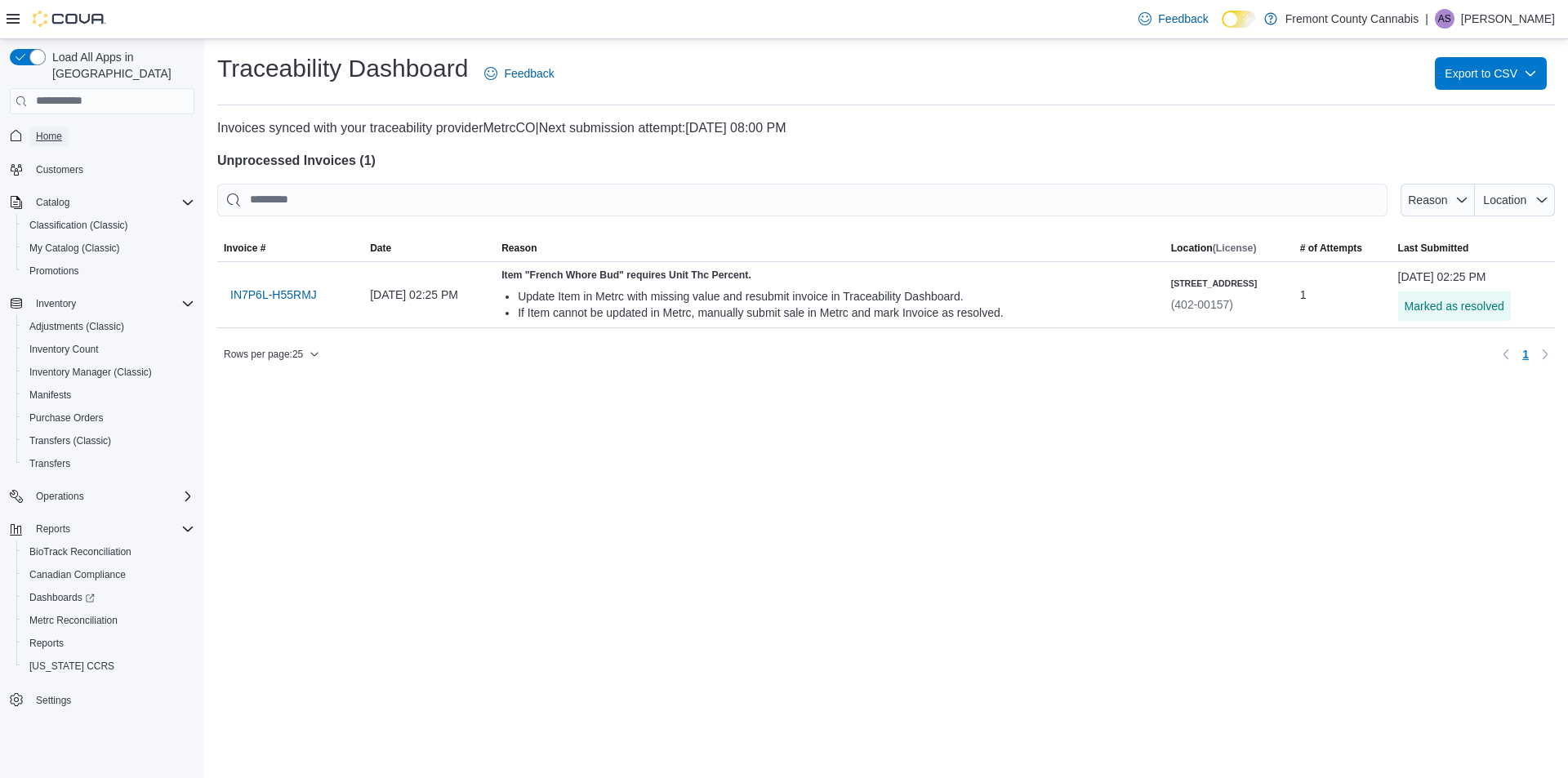
click at [51, 130] on span "Home" at bounding box center [49, 136] width 26 height 13
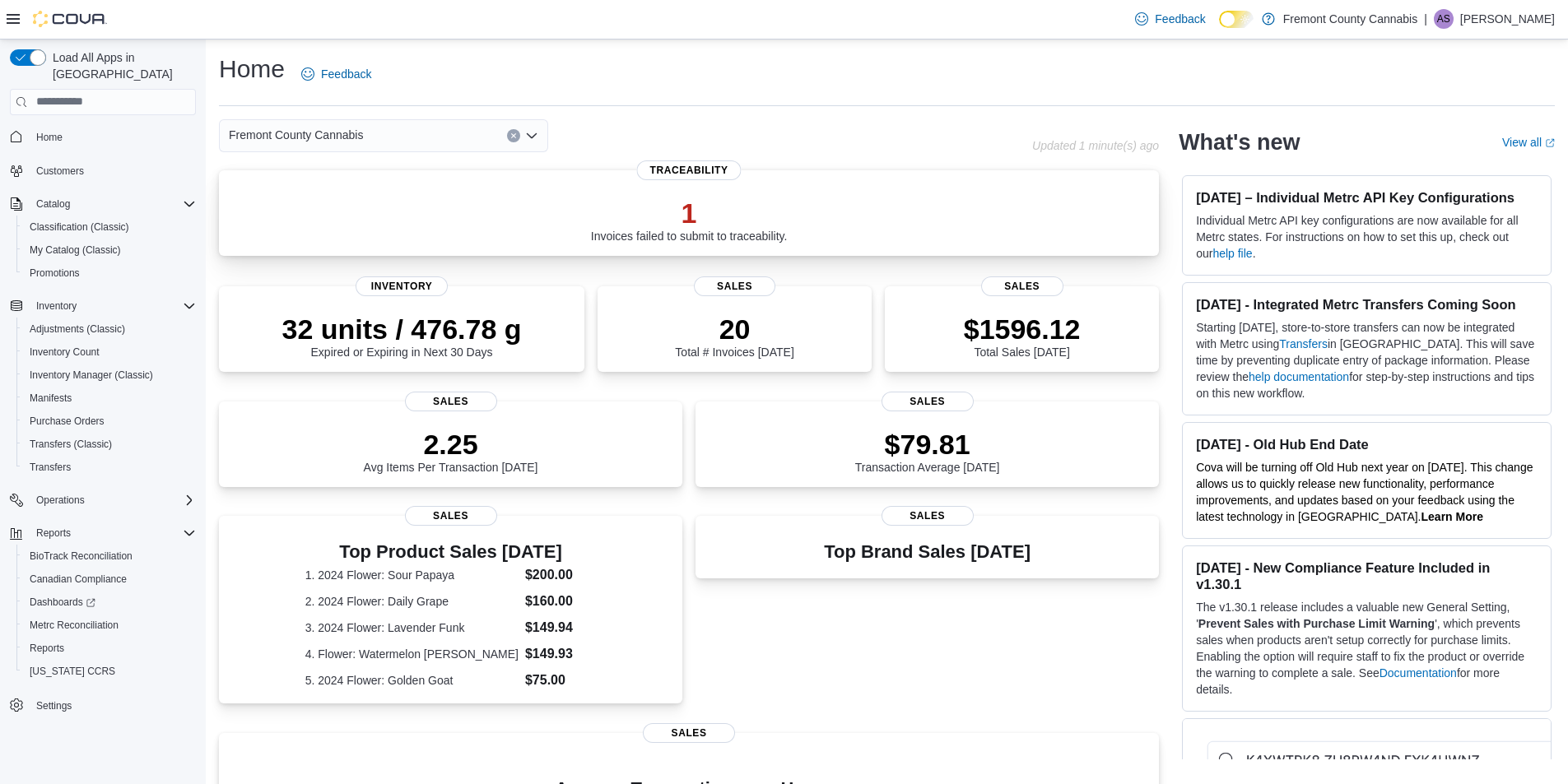
click at [439, 174] on div "1 Invoices failed to submit to traceability. Traceability" at bounding box center [689, 213] width 940 height 85
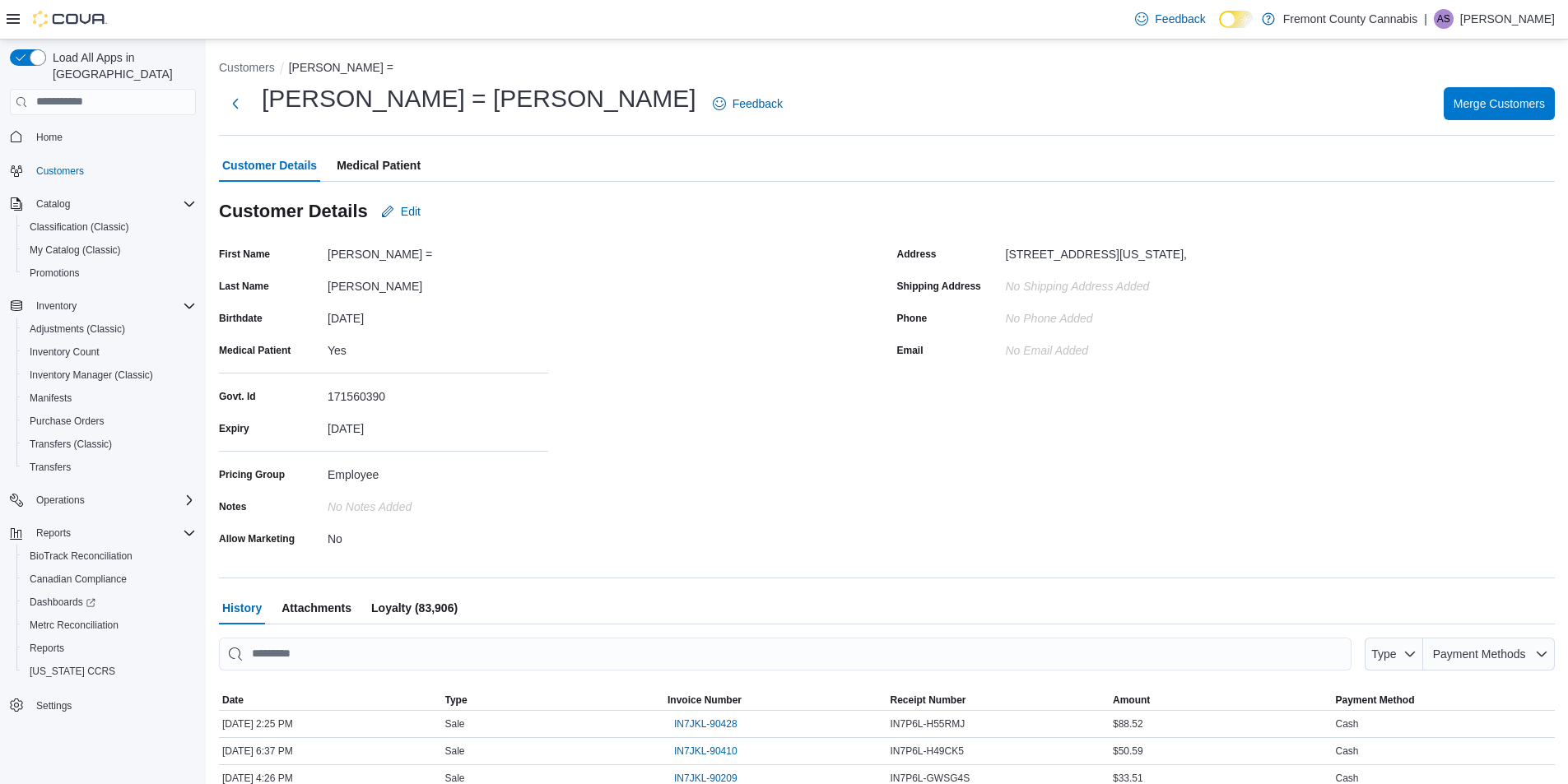
click at [391, 166] on span "Medical Patient" at bounding box center [379, 165] width 84 height 32
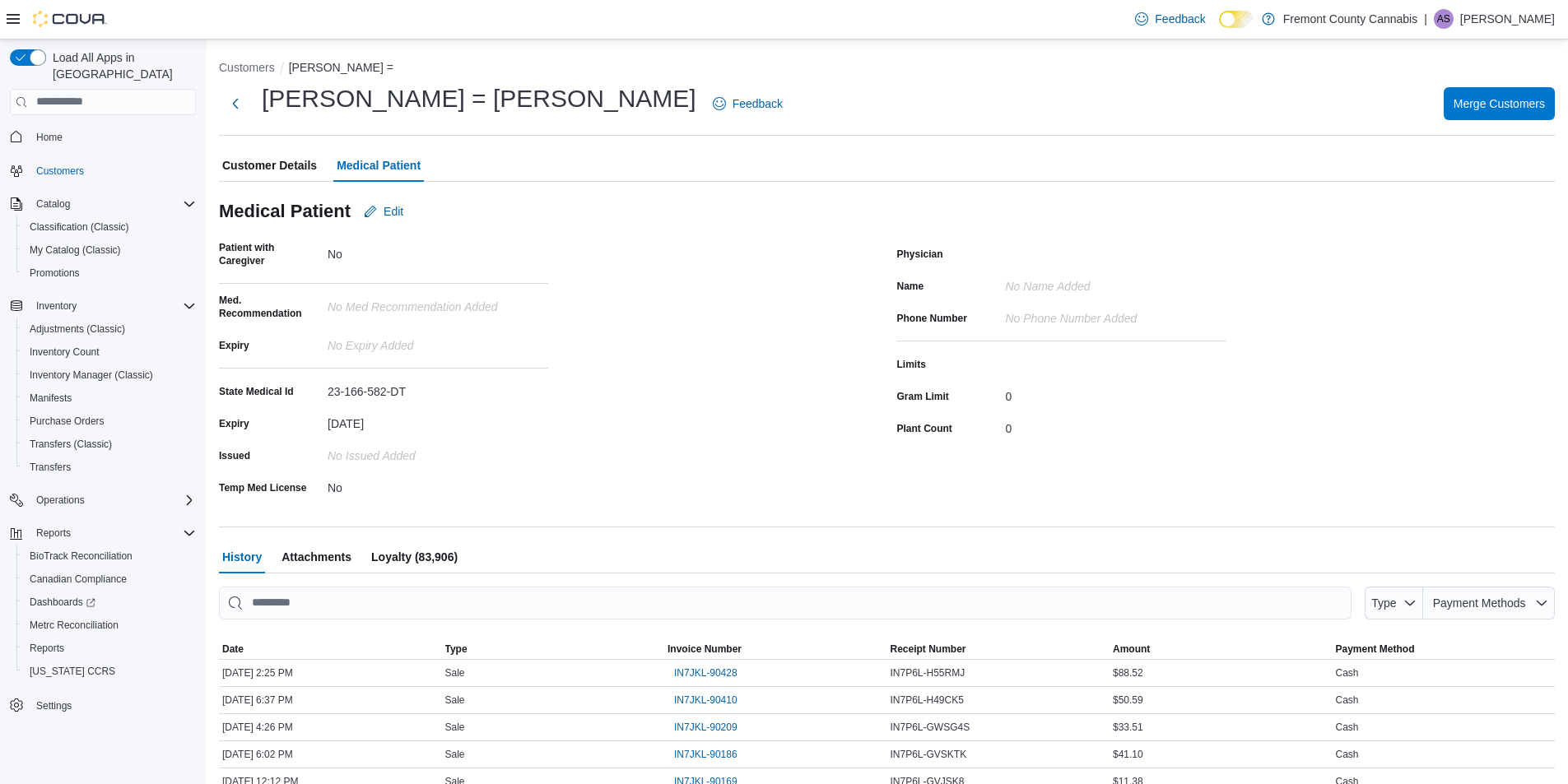
drag, startPoint x: 393, startPoint y: 429, endPoint x: 298, endPoint y: 431, distance: 95.0
click at [298, 431] on div "Expiry [DATE]" at bounding box center [383, 422] width 330 height 25
drag, startPoint x: 372, startPoint y: 448, endPoint x: 392, endPoint y: 431, distance: 26.2
click at [378, 446] on div "No Issued added" at bounding box center [438, 452] width 221 height 19
drag, startPoint x: 419, startPoint y: 385, endPoint x: 284, endPoint y: 382, distance: 135.0
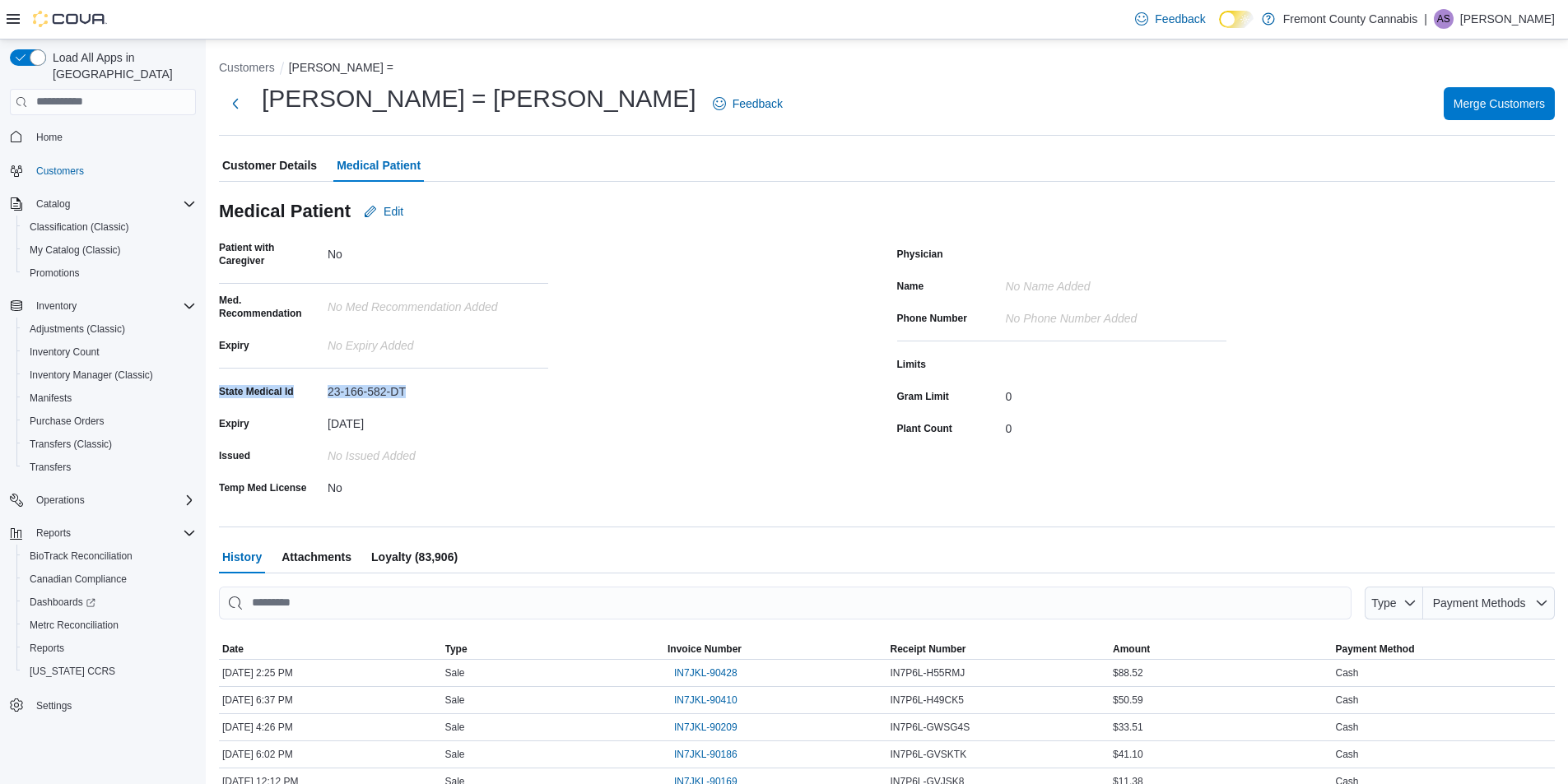
click at [284, 382] on div "State Medical Id 23-166-582-DT" at bounding box center [383, 391] width 330 height 25
click at [392, 385] on div "23-166-582-DT" at bounding box center [438, 388] width 221 height 19
click at [331, 392] on div "23-166-582-DT" at bounding box center [438, 388] width 221 height 19
drag, startPoint x: 321, startPoint y: 391, endPoint x: 408, endPoint y: 391, distance: 87.0
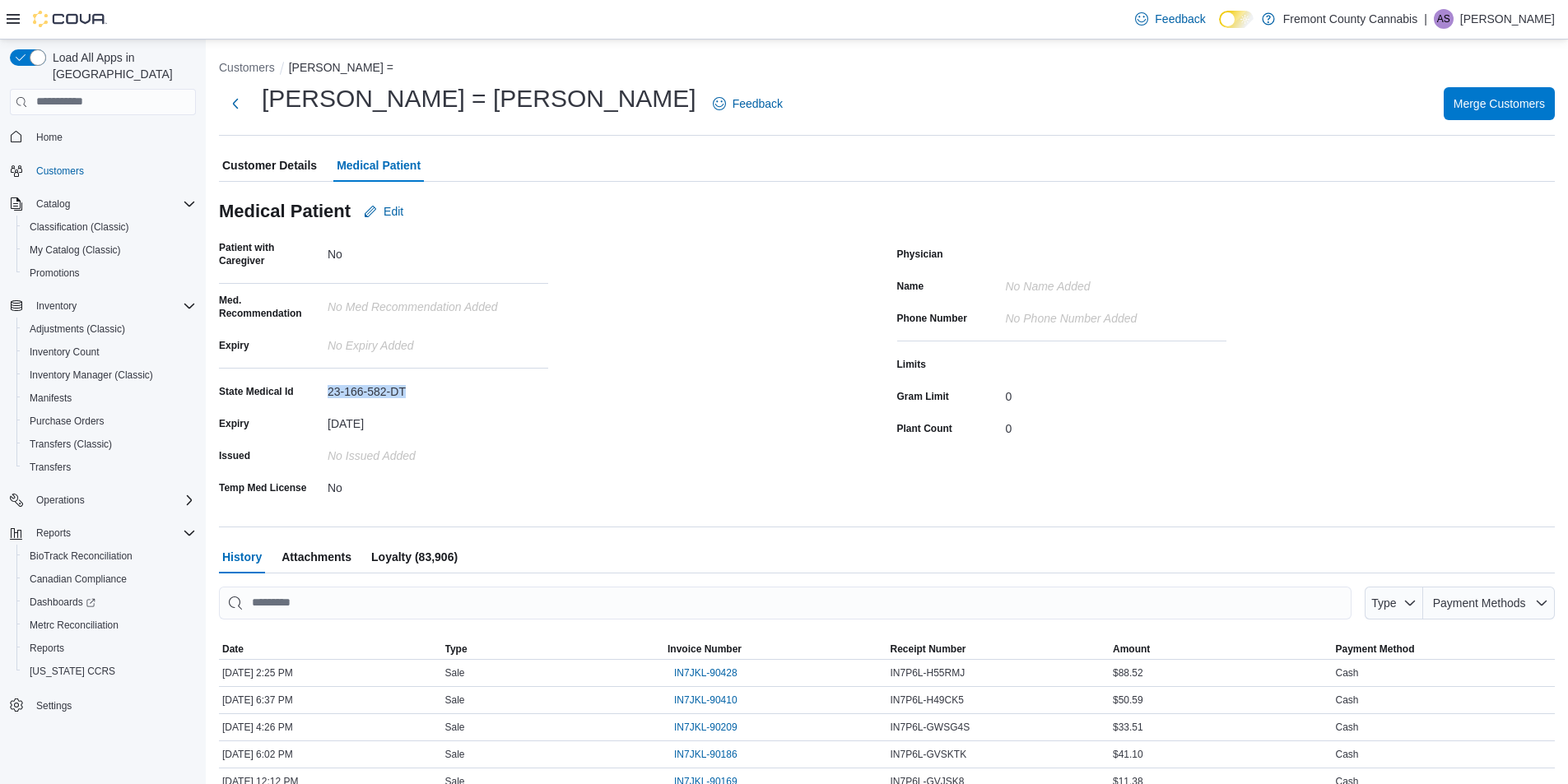
click at [408, 391] on div "State Medical Id 23-166-582-DT" at bounding box center [383, 391] width 330 height 25
copy div "23-166-582-DT"
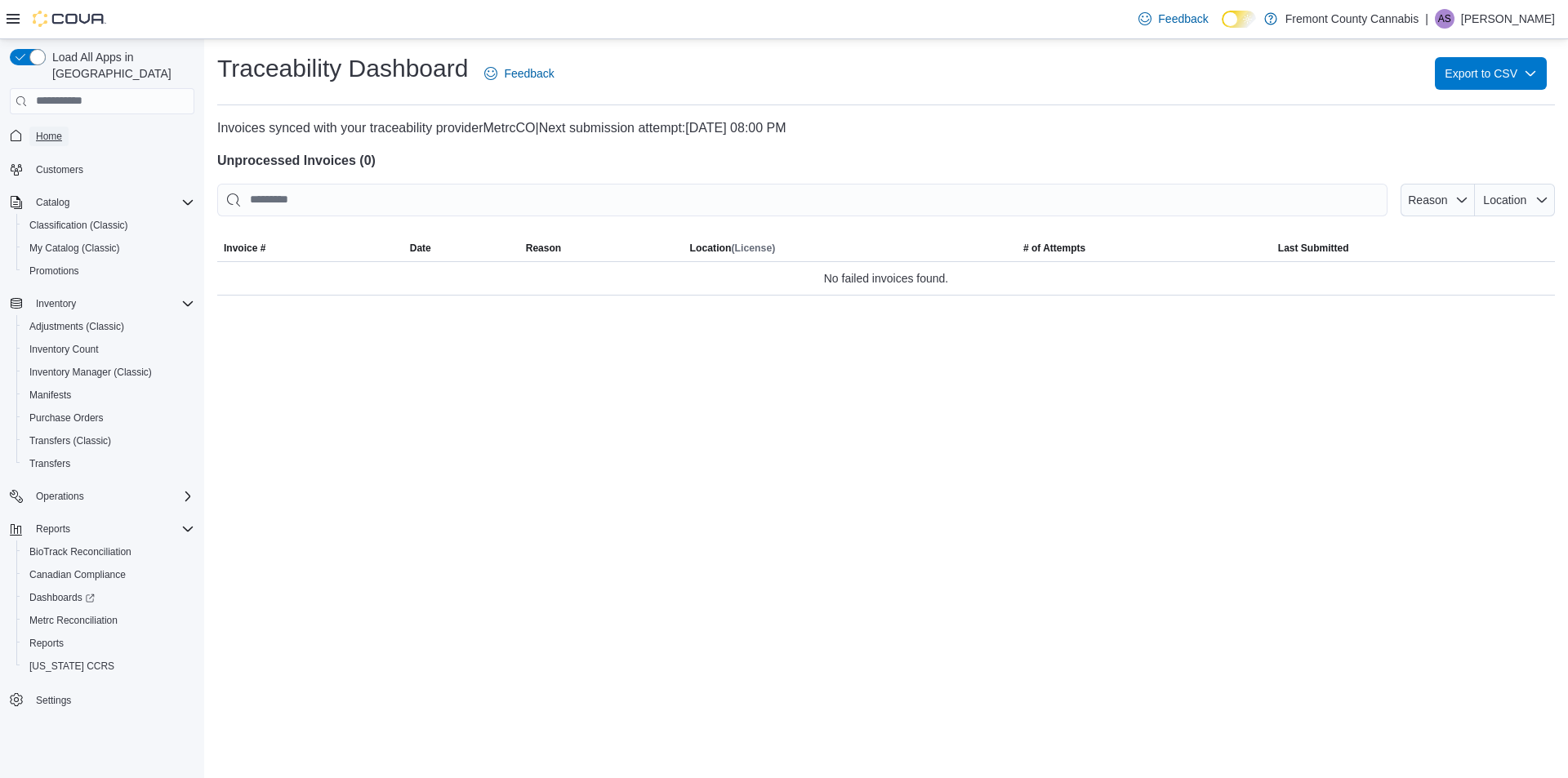
click at [60, 130] on span "Home" at bounding box center [49, 136] width 26 height 13
